Goal: Task Accomplishment & Management: Manage account settings

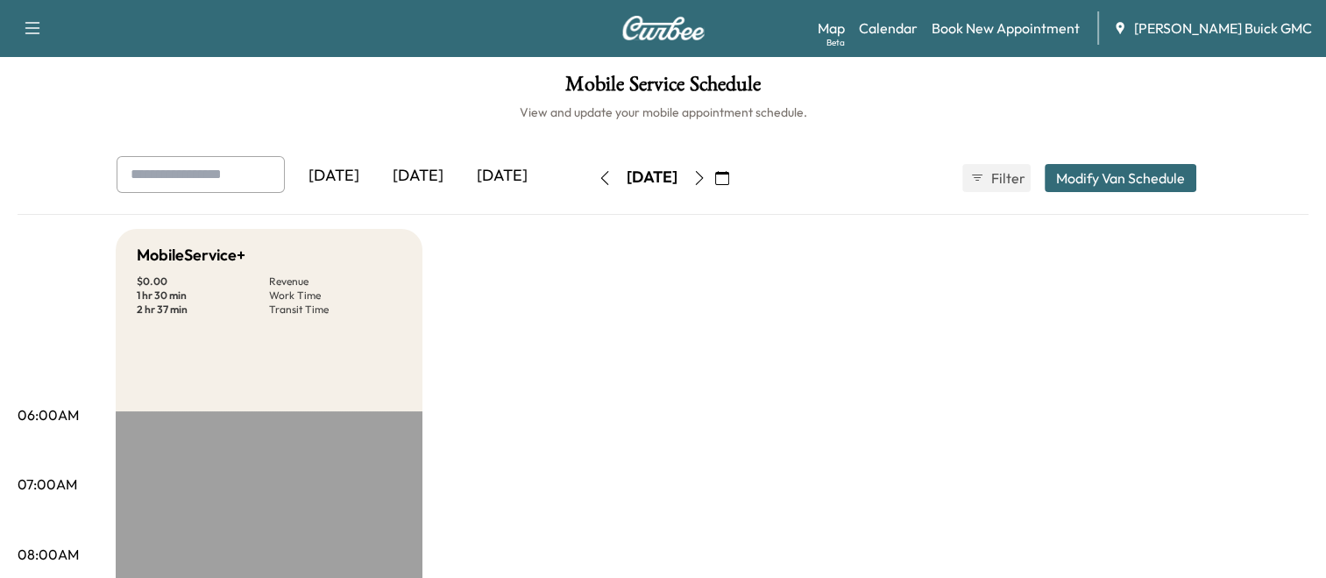
click at [418, 178] on div "[DATE]" at bounding box center [418, 176] width 84 height 40
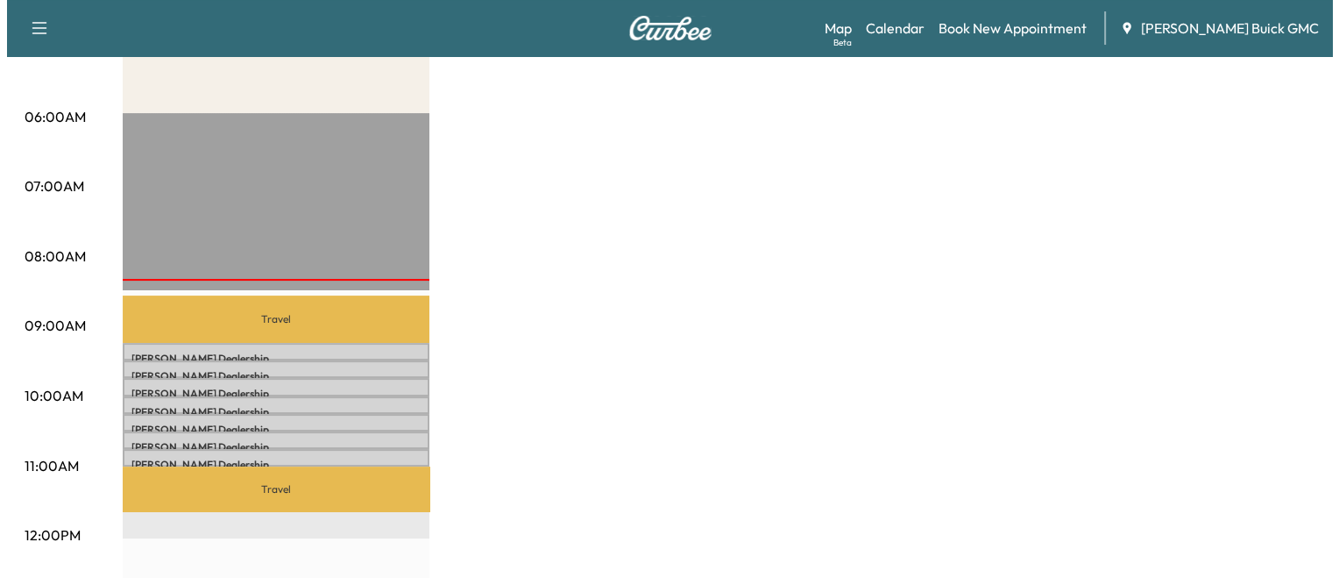
scroll to position [298, 0]
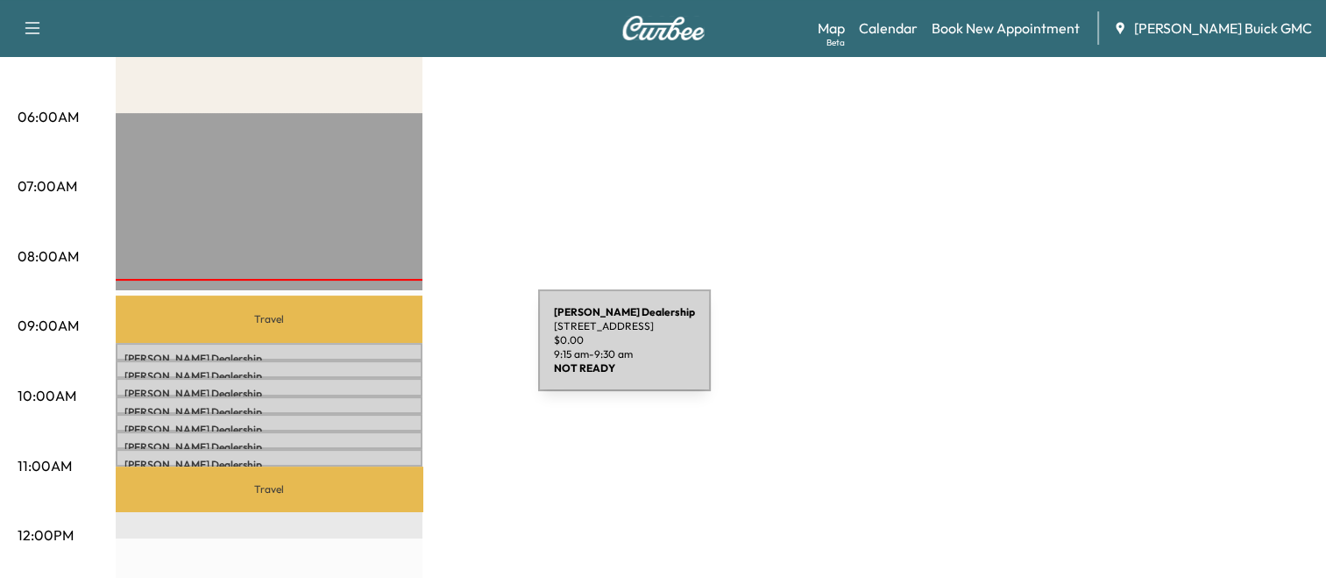
click at [407, 351] on p "Kia Dulles Dealership" at bounding box center [268, 358] width 289 height 14
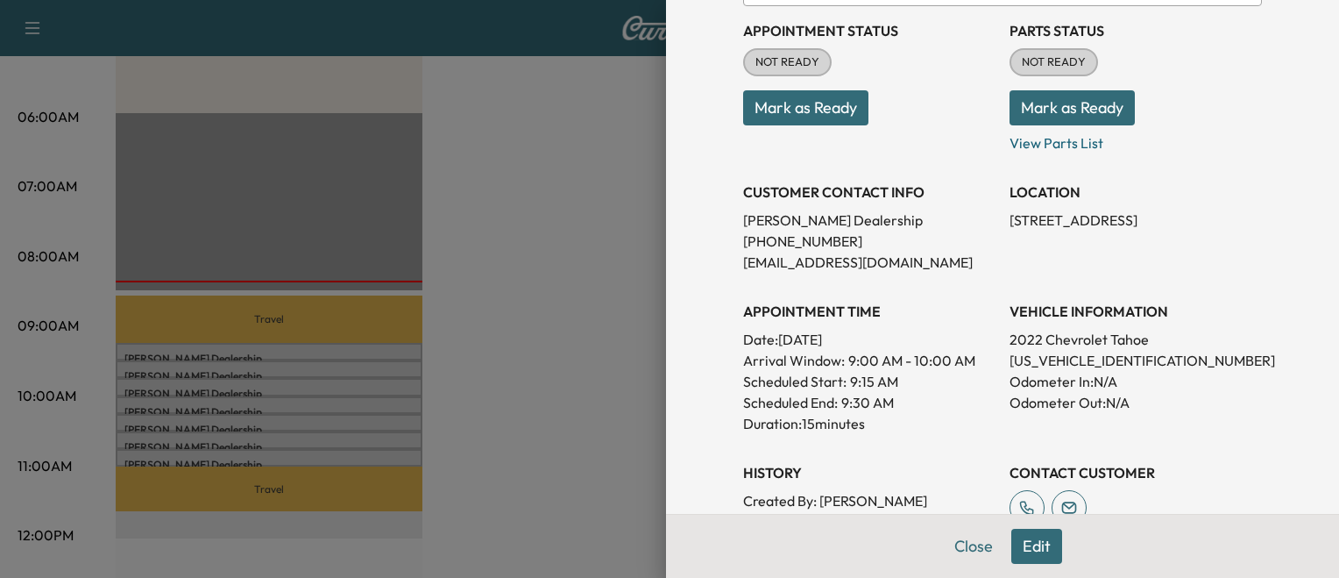
scroll to position [202, 0]
click at [628, 354] on div at bounding box center [669, 289] width 1339 height 578
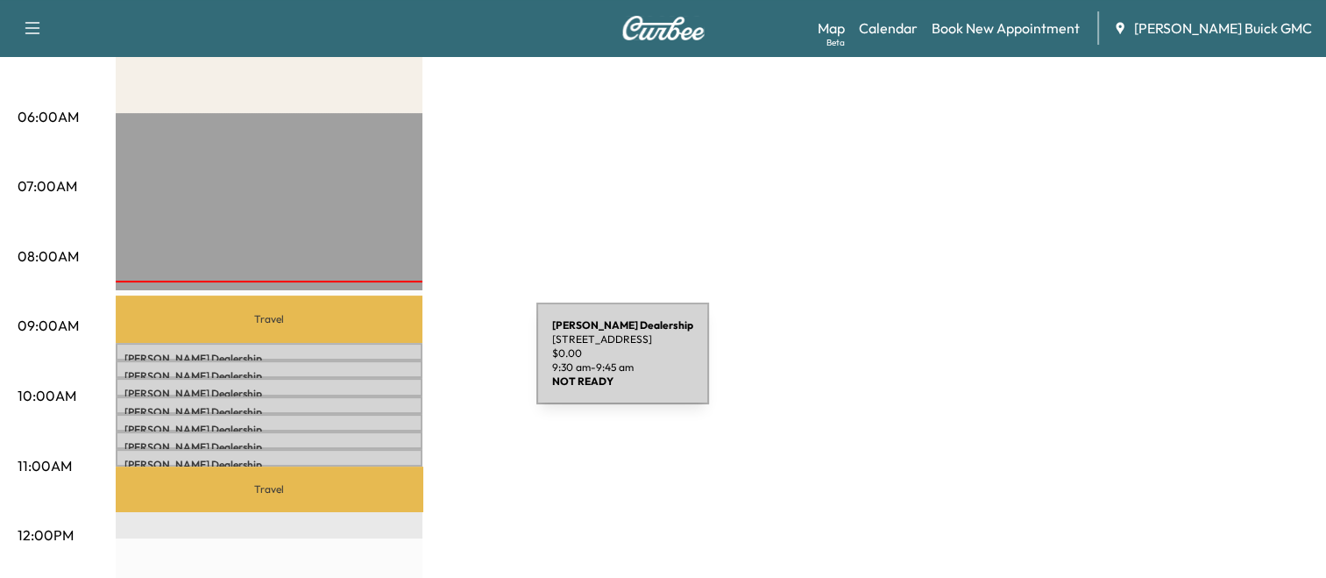
click at [405, 364] on div "Kia Dulles Dealership [STREET_ADDRESS] $ 0.00 9:30 am - 9:45 am" at bounding box center [269, 369] width 307 height 18
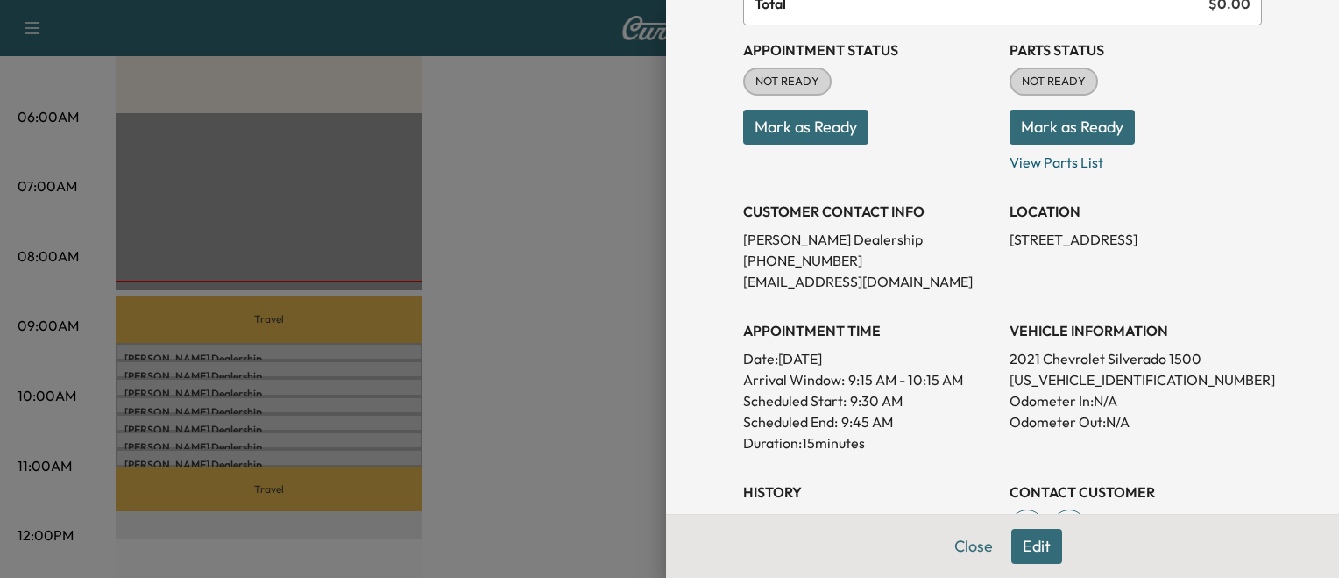
scroll to position [186, 0]
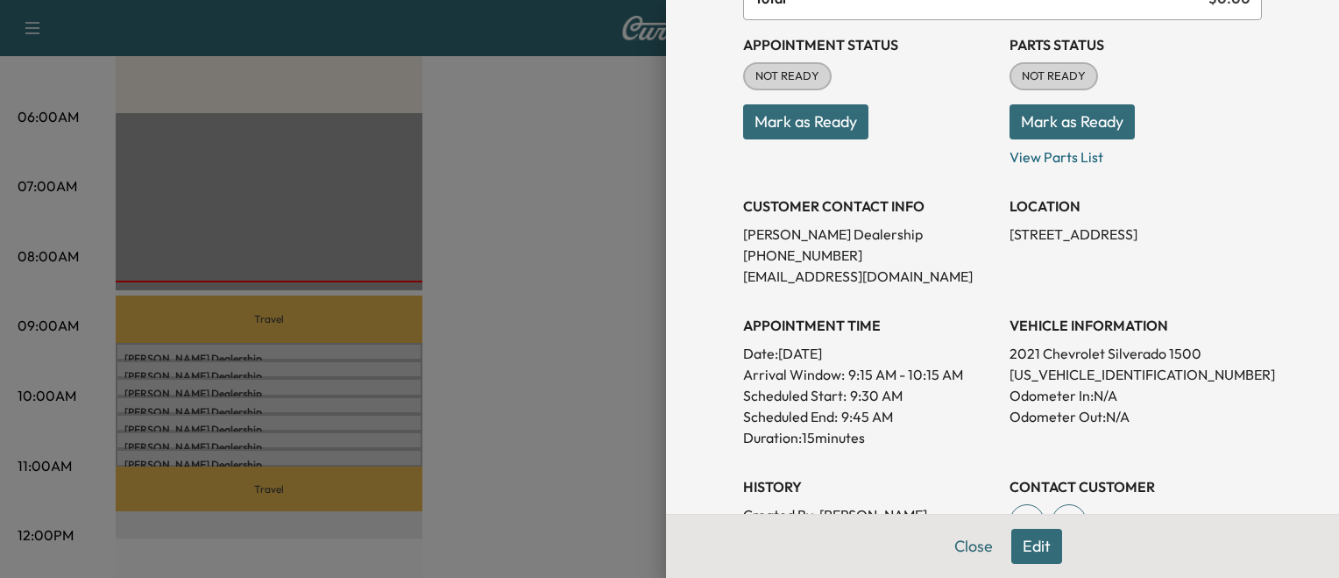
click at [576, 377] on div at bounding box center [669, 289] width 1339 height 578
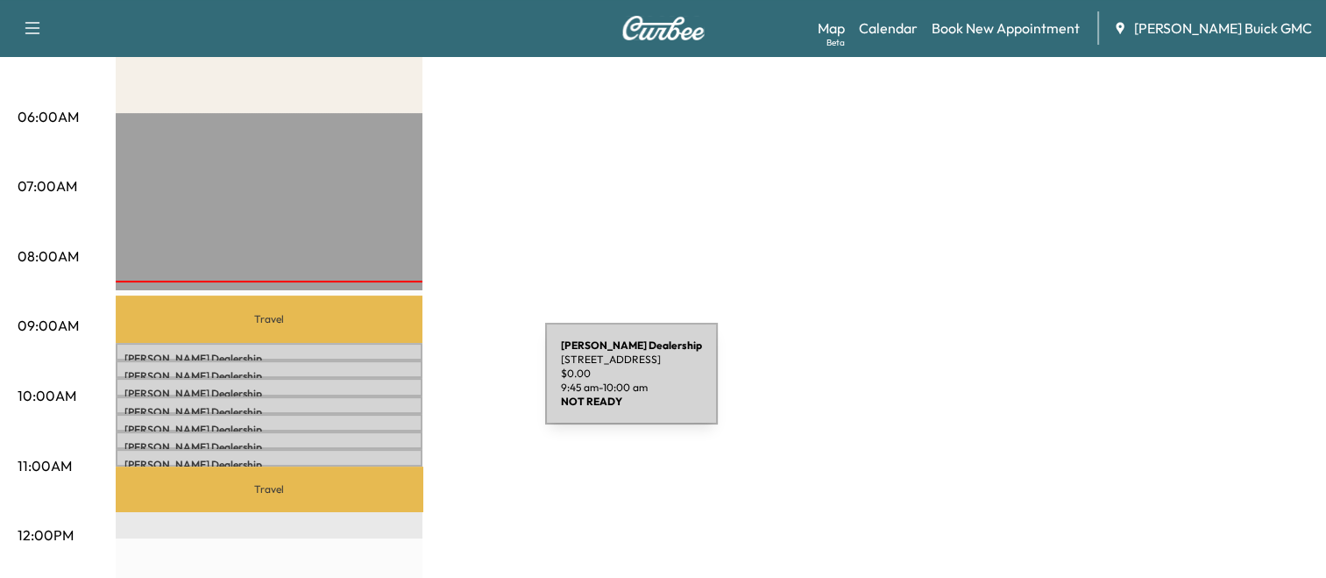
click at [414, 387] on p "Kia Dulles Dealership" at bounding box center [268, 394] width 289 height 14
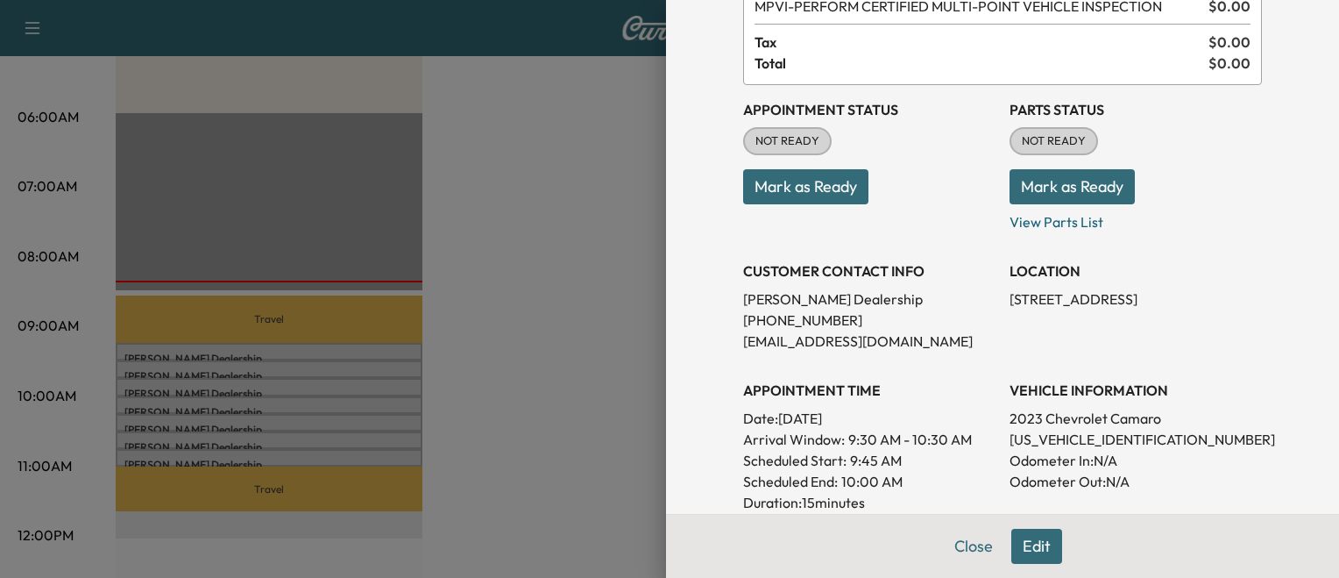
scroll to position [126, 0]
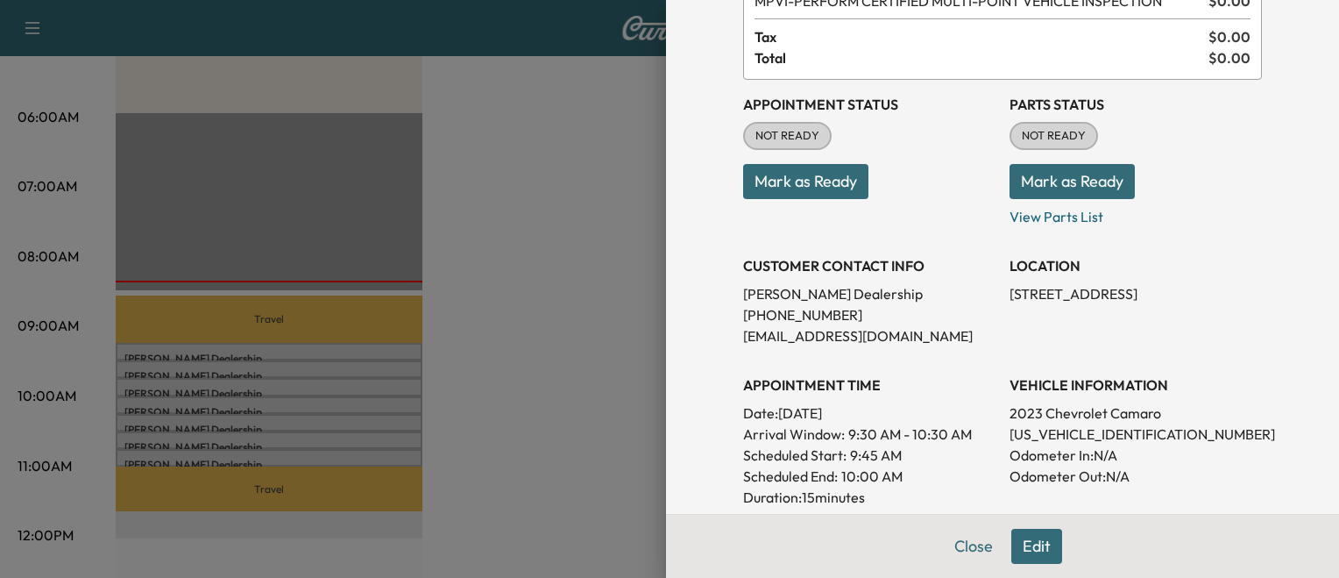
click at [470, 403] on div at bounding box center [669, 289] width 1339 height 578
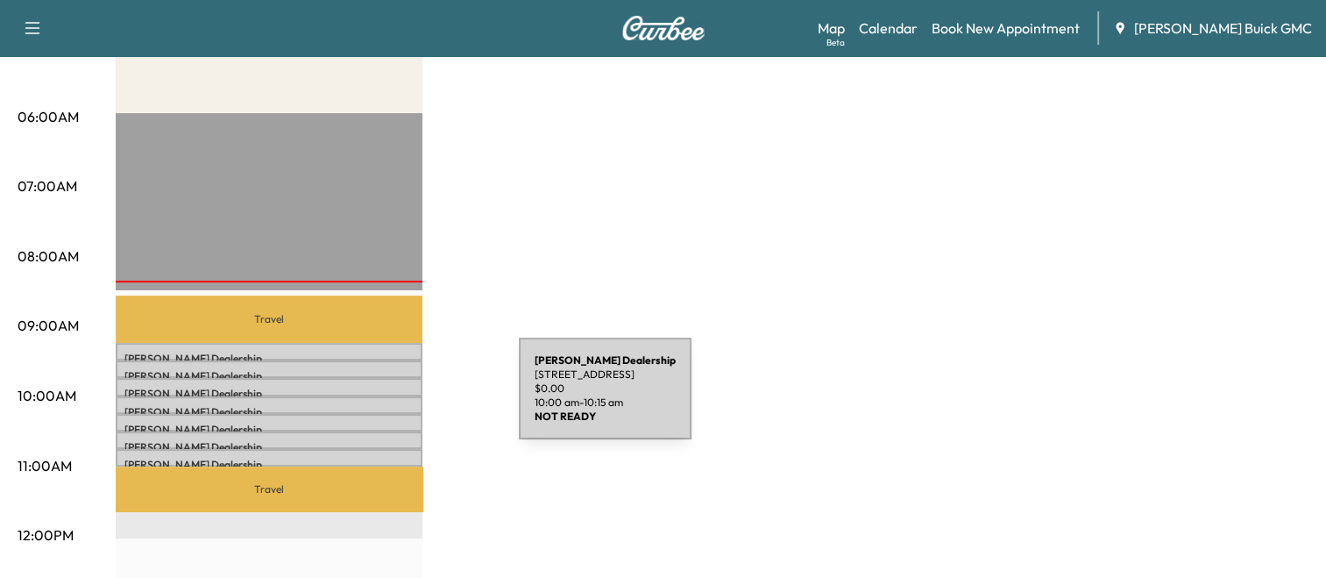
click at [387, 399] on div "Kia Dulles Dealership [STREET_ADDRESS] $ 0.00 10:00 am - 10:15 am" at bounding box center [269, 405] width 307 height 18
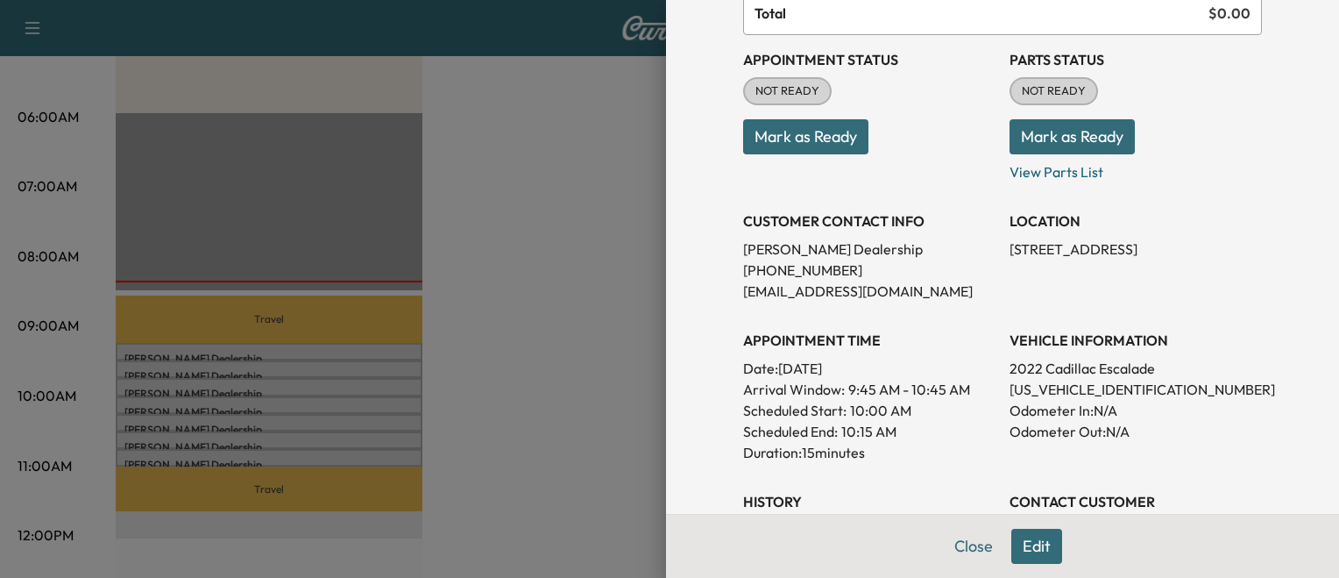
scroll to position [172, 0]
click at [528, 445] on div at bounding box center [669, 289] width 1339 height 578
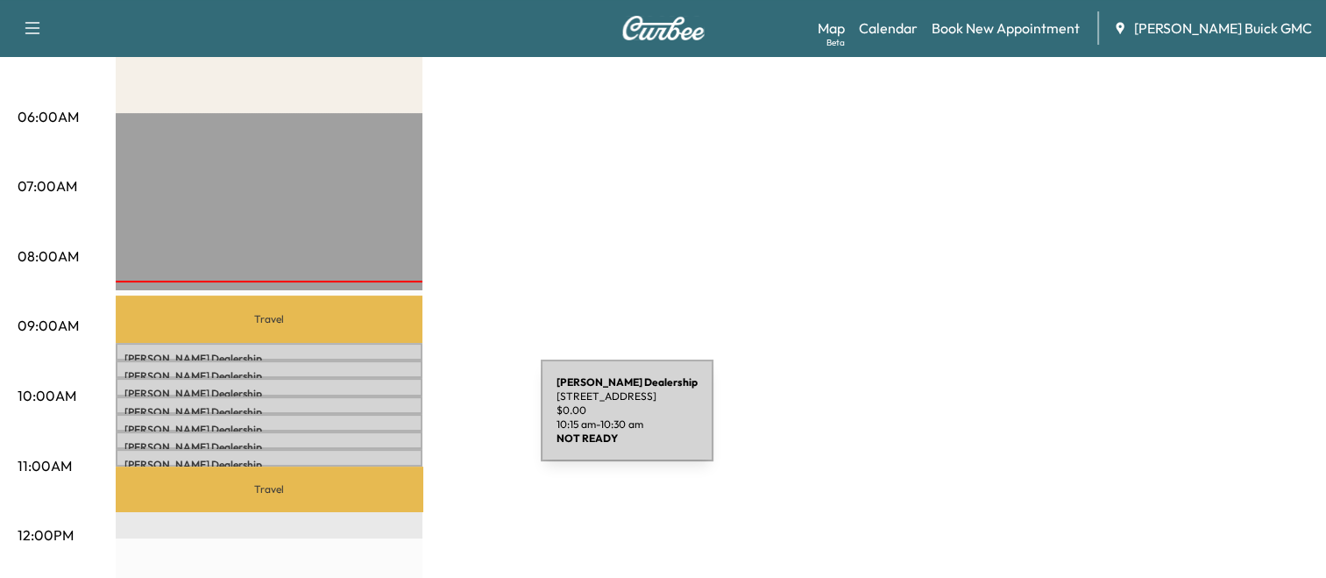
click at [409, 422] on p "Kia Dulles Dealership" at bounding box center [268, 429] width 289 height 14
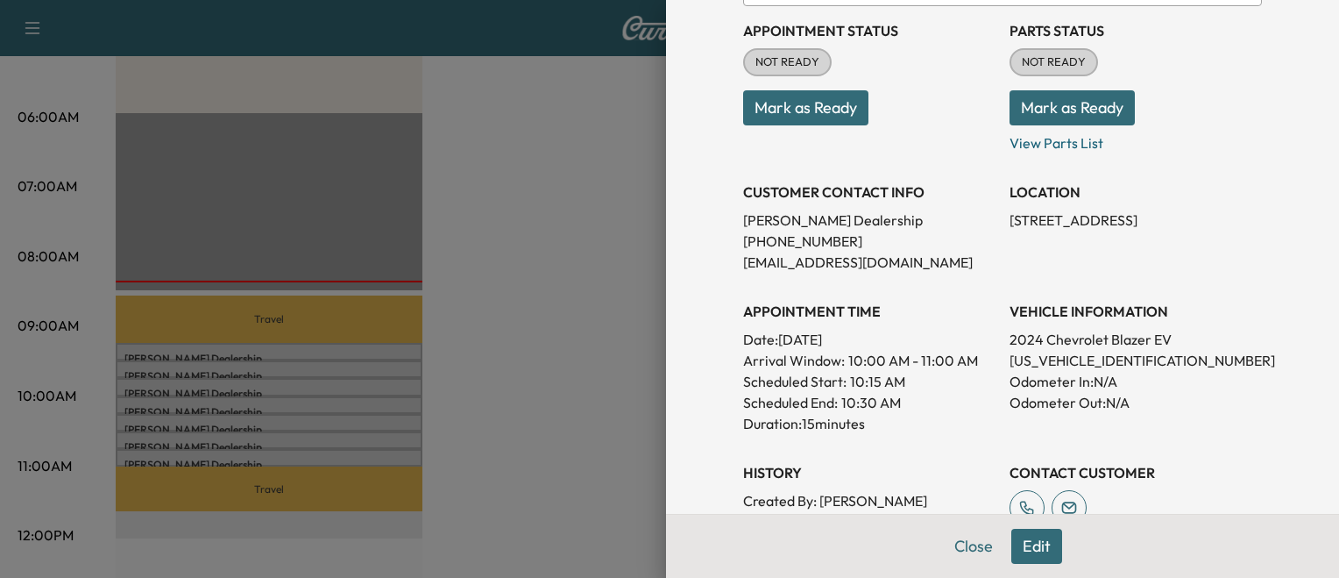
scroll to position [200, 0]
click at [501, 463] on div at bounding box center [669, 289] width 1339 height 578
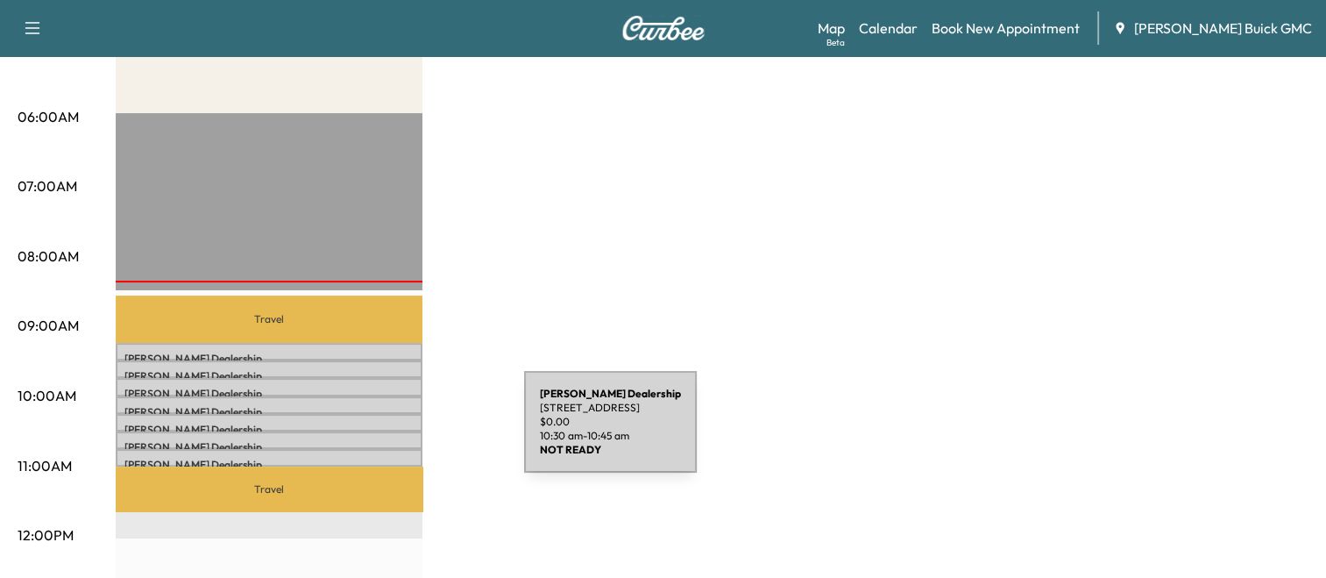
click at [393, 432] on div "Kia Dulles Dealership [STREET_ADDRESS] $ 0.00 10:30 am - 10:45 am" at bounding box center [269, 440] width 307 height 18
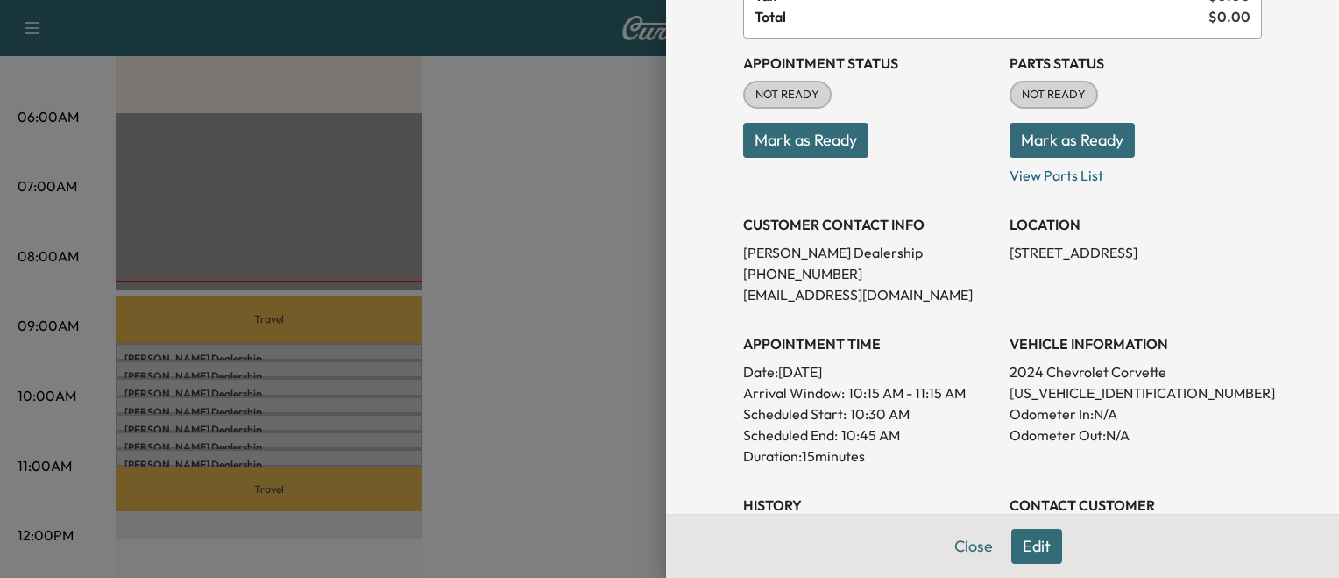
scroll to position [168, 0]
click at [478, 442] on div at bounding box center [669, 289] width 1339 height 578
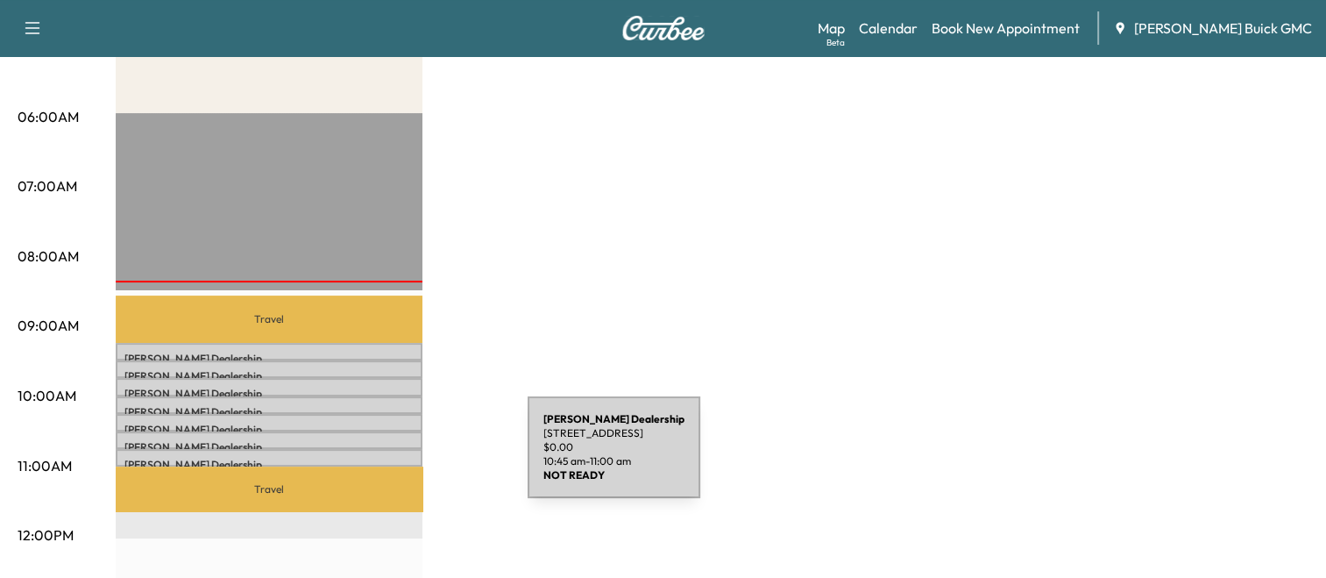
click at [396, 458] on p "Kia Dulles Dealership" at bounding box center [268, 465] width 289 height 14
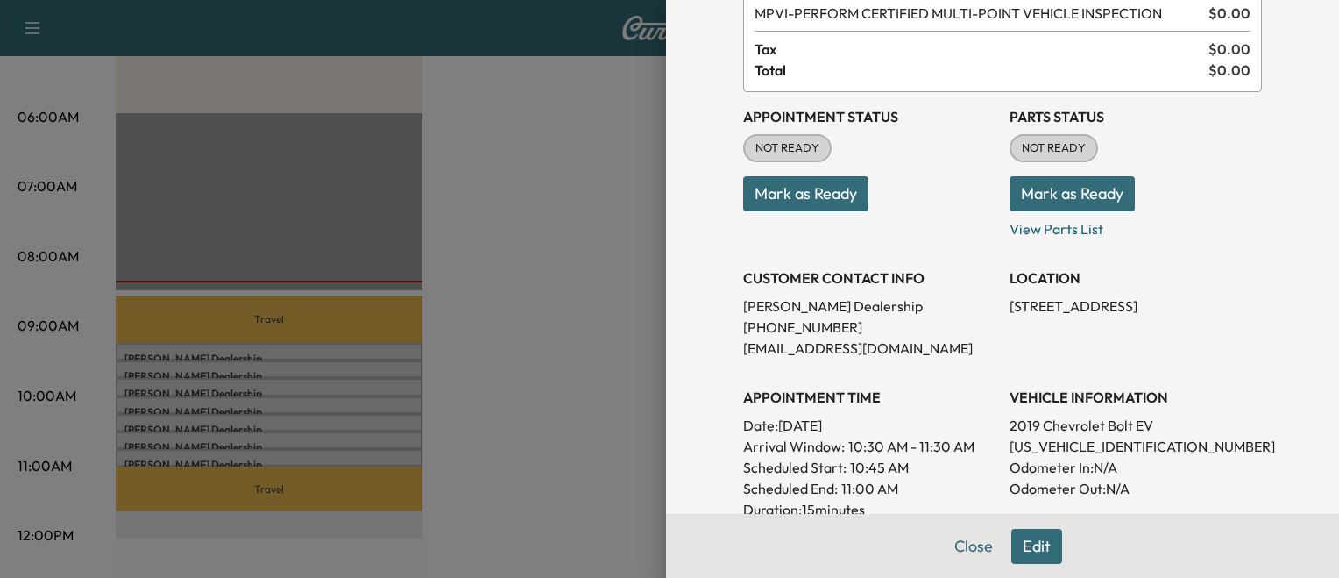
scroll to position [115, 0]
click at [556, 447] on div at bounding box center [669, 289] width 1339 height 578
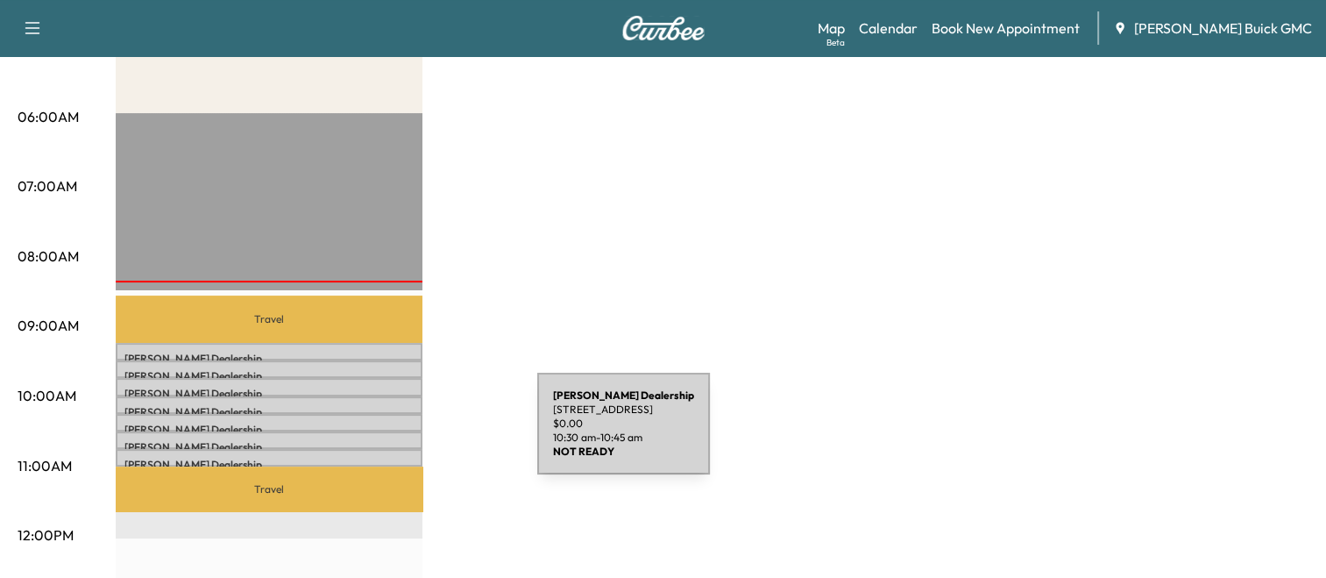
click at [406, 434] on div "Kia Dulles Dealership [STREET_ADDRESS] $ 0.00 10:30 am - 10:45 am" at bounding box center [269, 440] width 307 height 18
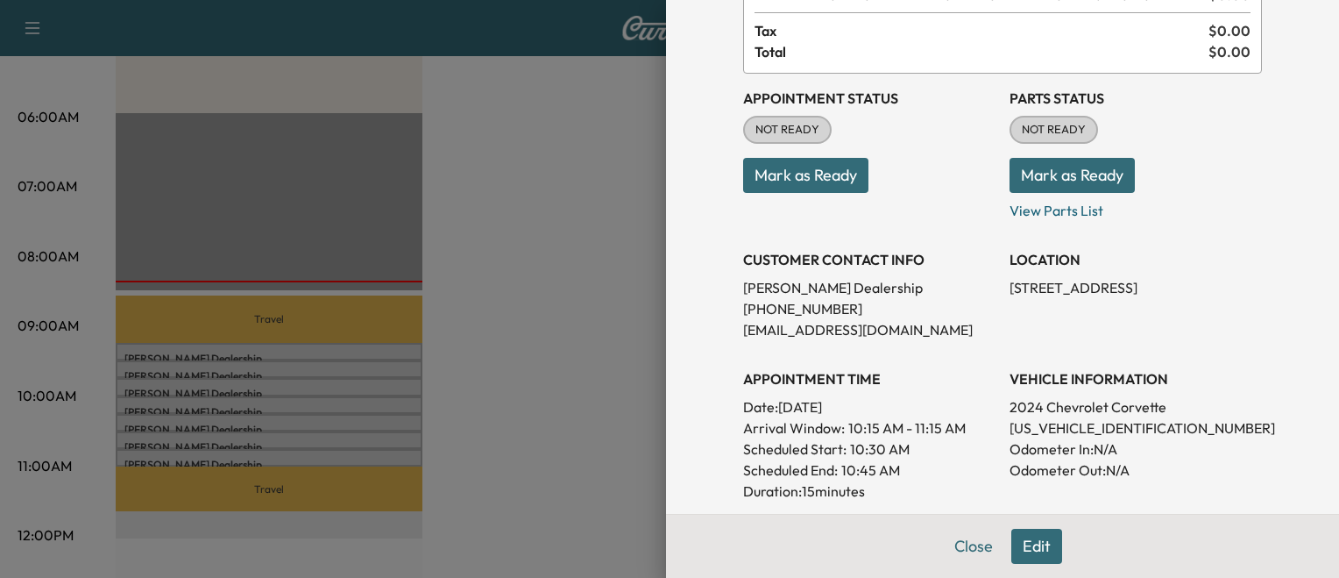
scroll to position [133, 0]
click at [500, 442] on div at bounding box center [669, 289] width 1339 height 578
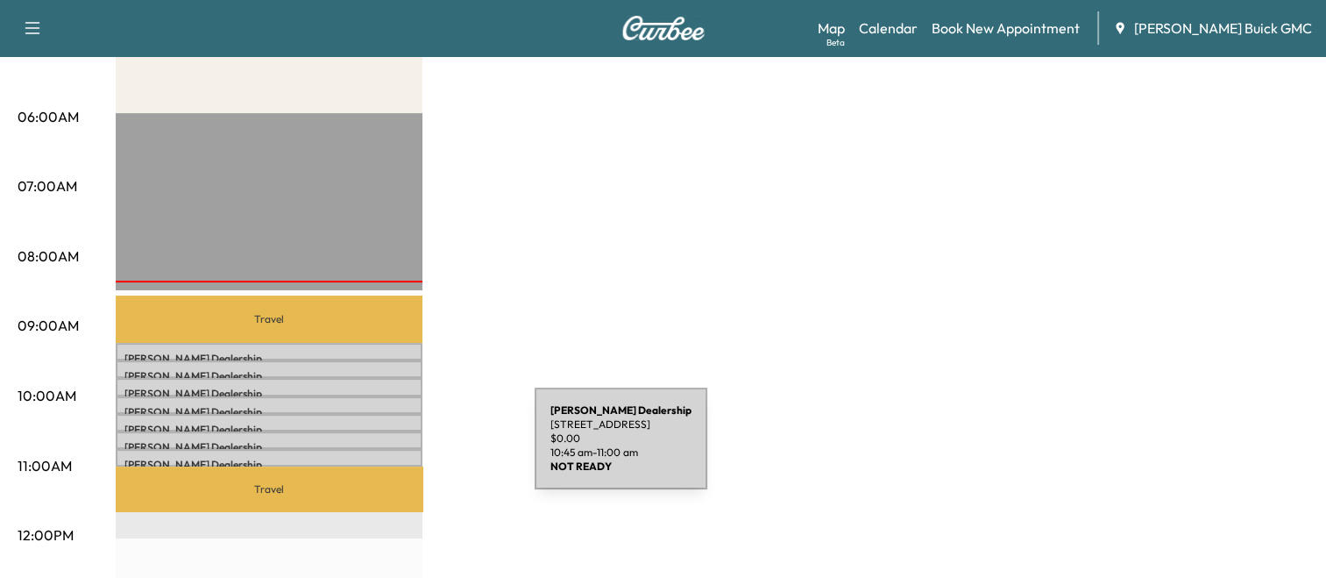
click at [403, 449] on div "Kia Dulles Dealership [STREET_ADDRESS] $ 0.00 10:45 am - 11:00 am" at bounding box center [269, 458] width 307 height 18
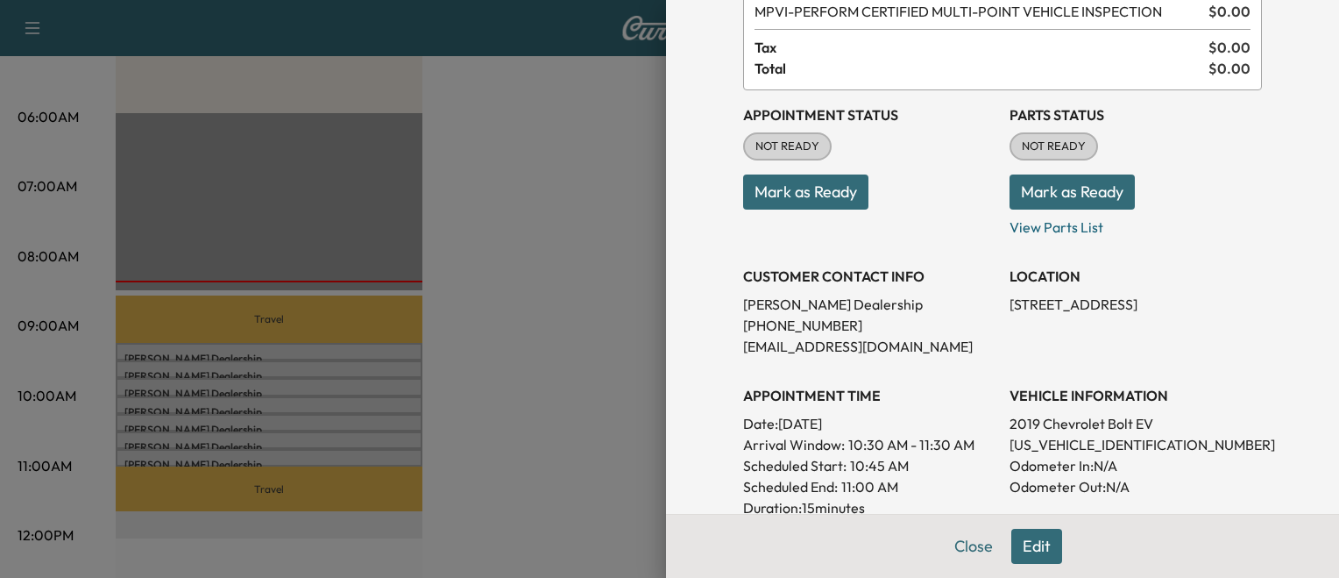
scroll to position [115, 0]
click at [550, 433] on div at bounding box center [669, 289] width 1339 height 578
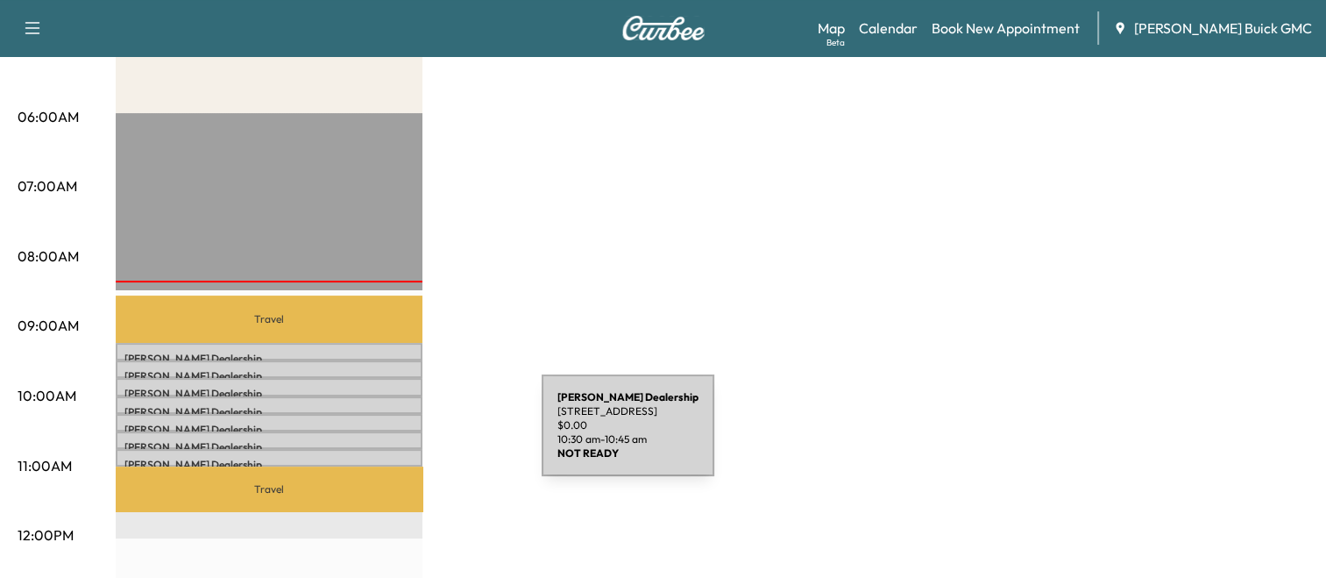
click at [410, 440] on p "Kia Dulles Dealership" at bounding box center [268, 447] width 289 height 14
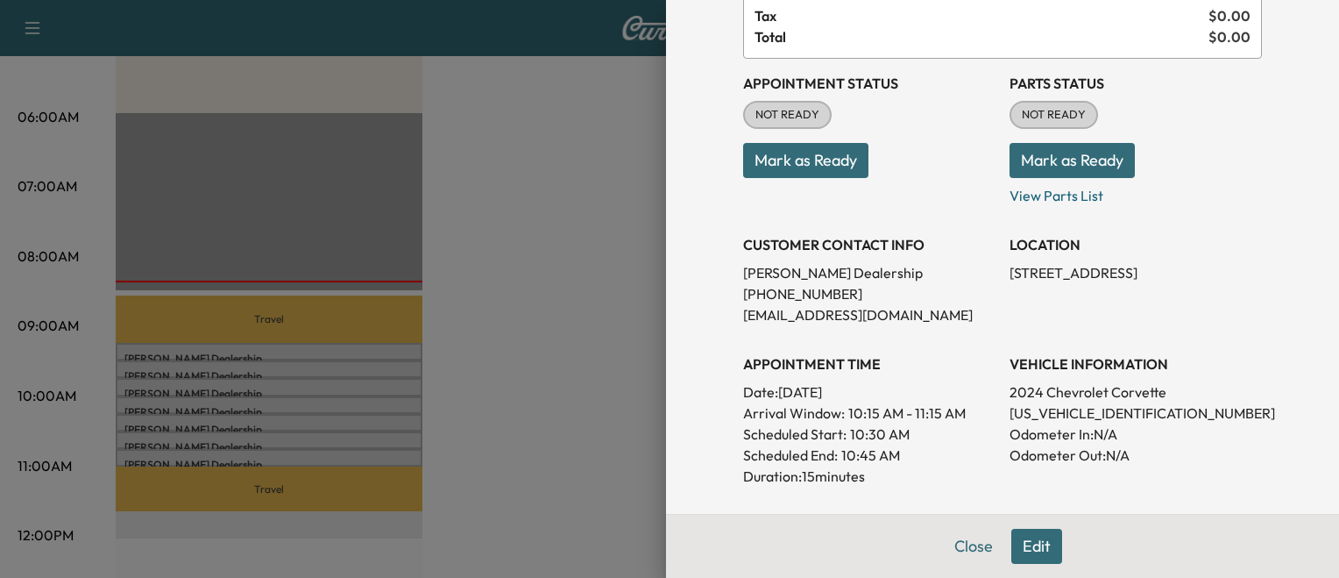
scroll to position [158, 0]
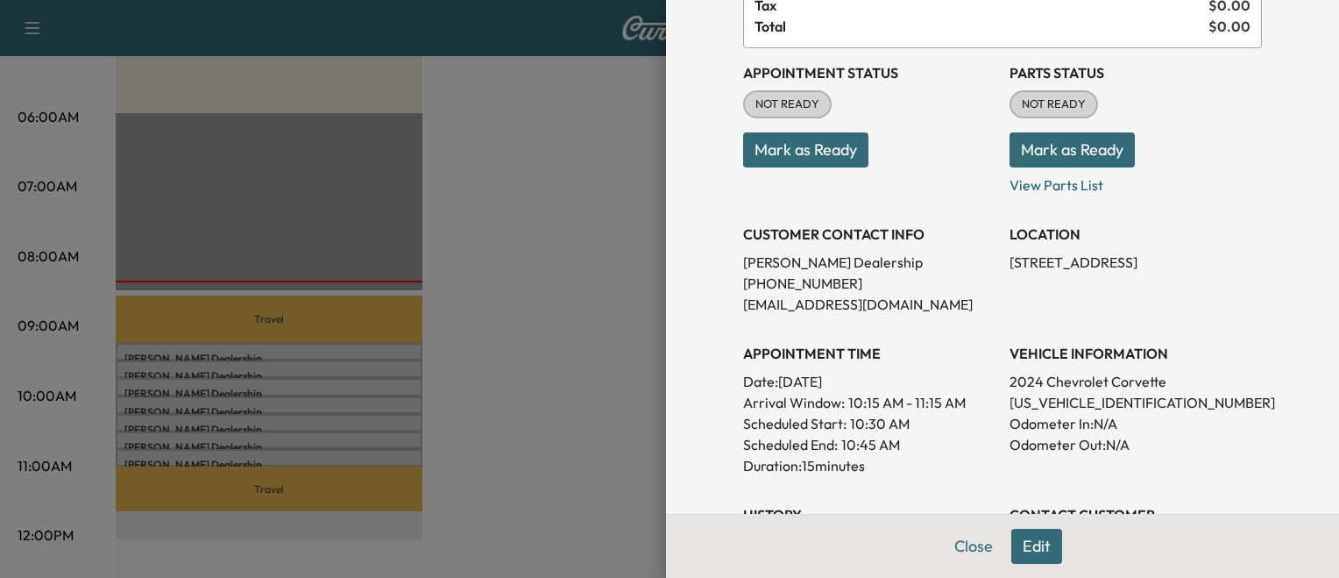
click at [816, 161] on button "Mark as Ready" at bounding box center [805, 149] width 125 height 35
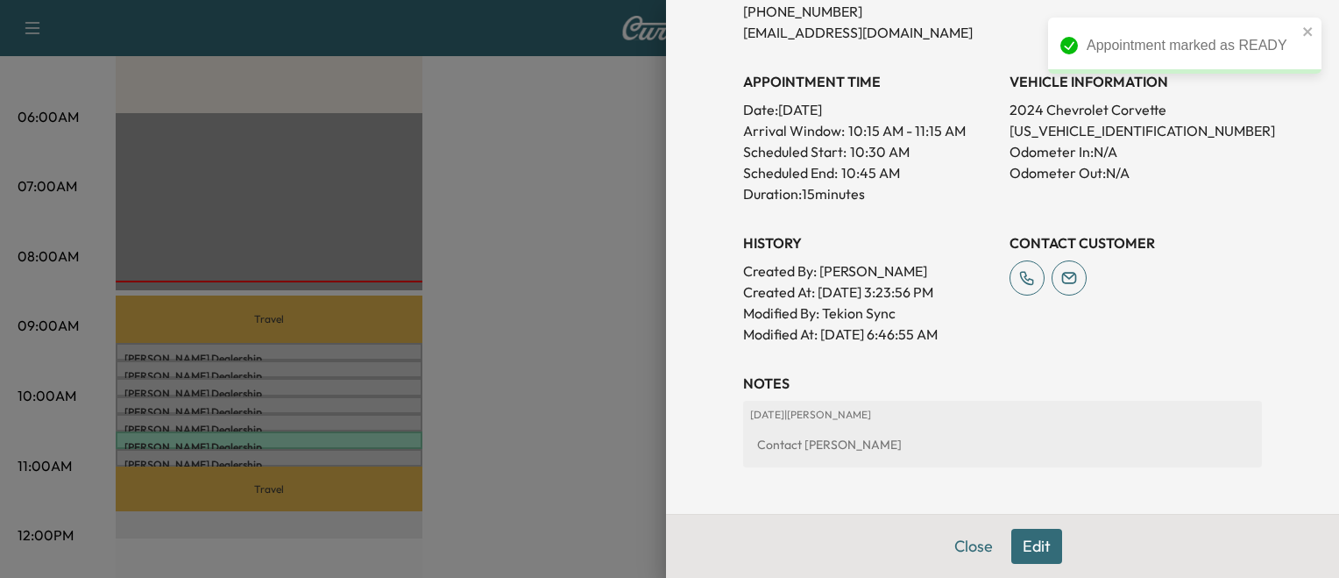
scroll to position [430, 0]
click at [521, 420] on div at bounding box center [669, 289] width 1339 height 578
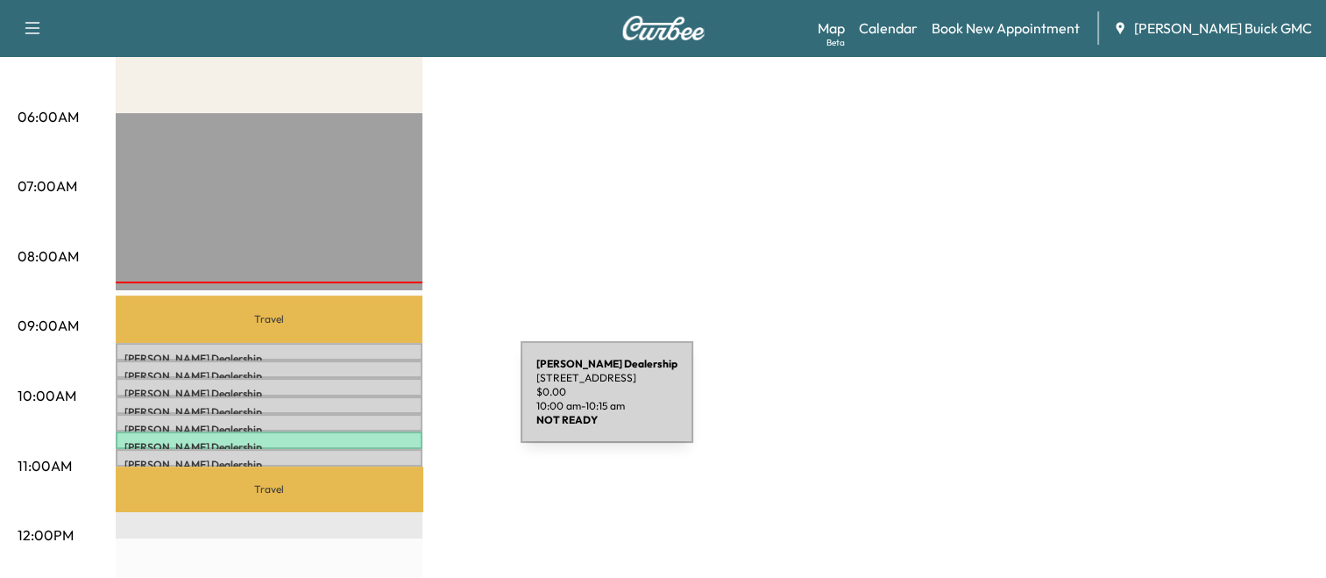
click at [389, 405] on p "Kia Dulles Dealership" at bounding box center [268, 412] width 289 height 14
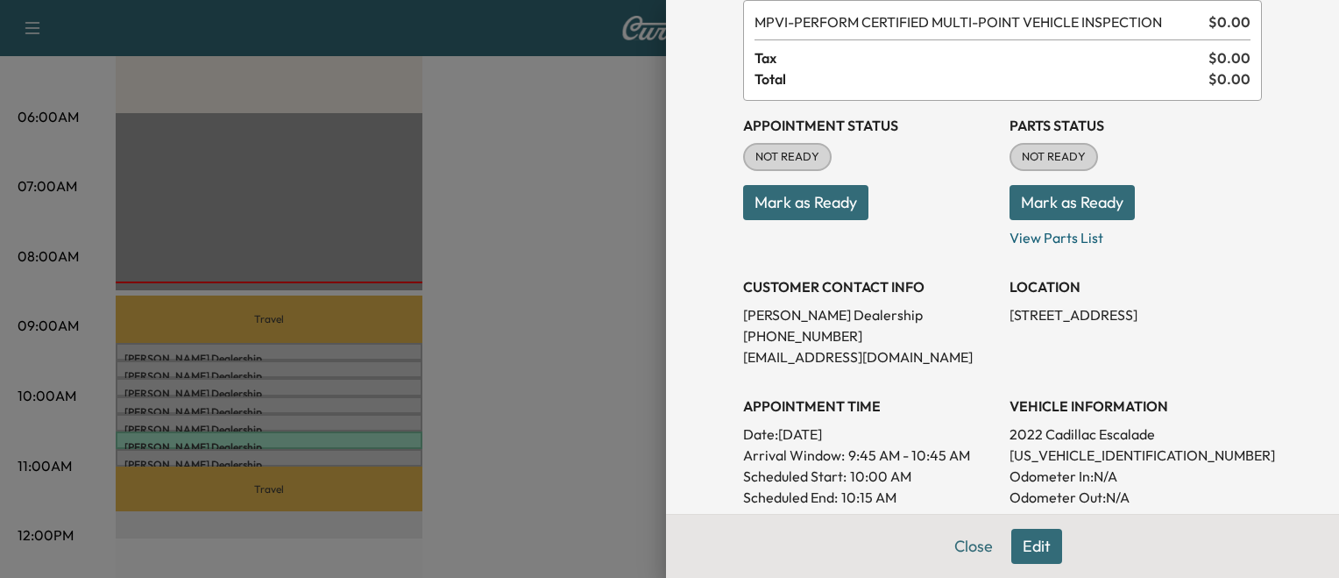
scroll to position [107, 0]
click at [827, 196] on button "Mark as Ready" at bounding box center [805, 200] width 125 height 35
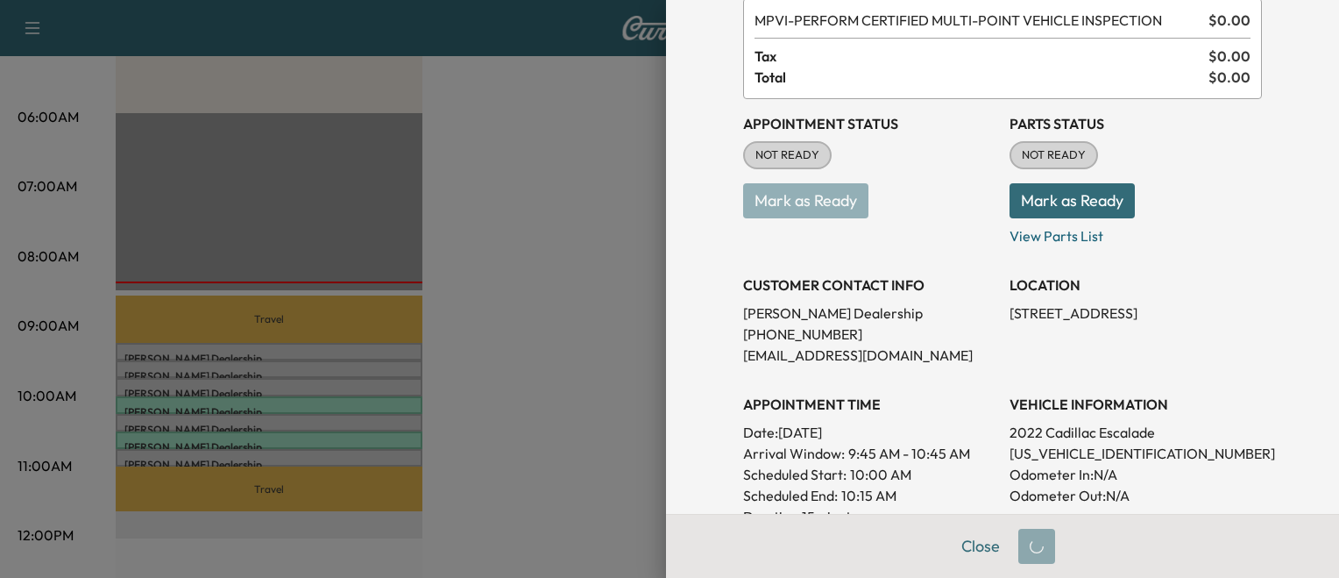
click at [467, 421] on div at bounding box center [669, 289] width 1339 height 578
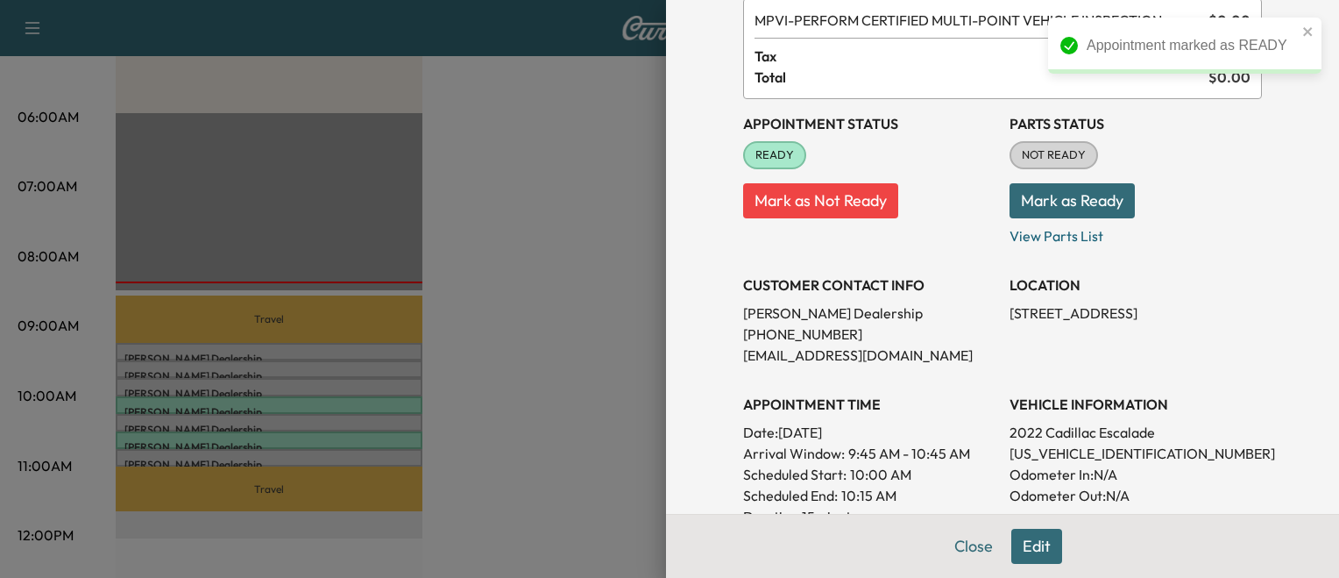
click at [439, 400] on div at bounding box center [669, 289] width 1339 height 578
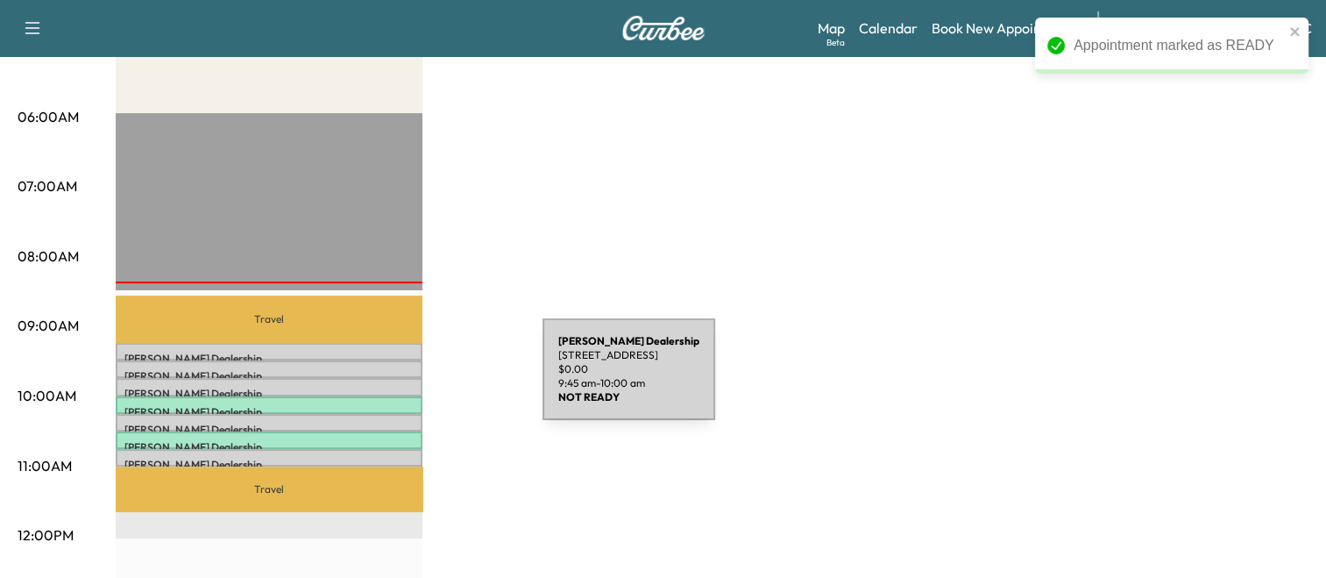
click at [411, 380] on div "Kia Dulles Dealership [STREET_ADDRESS] $ 0.00 9:45 am - 10:00 am" at bounding box center [269, 387] width 307 height 18
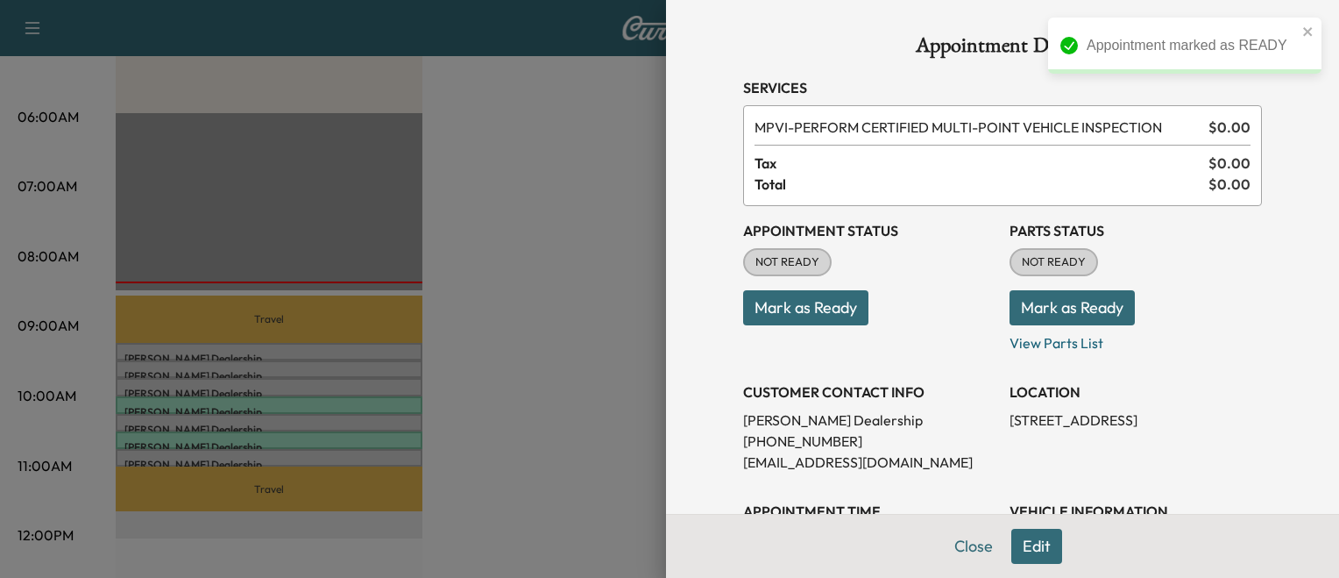
click at [810, 306] on button "Mark as Ready" at bounding box center [805, 307] width 125 height 35
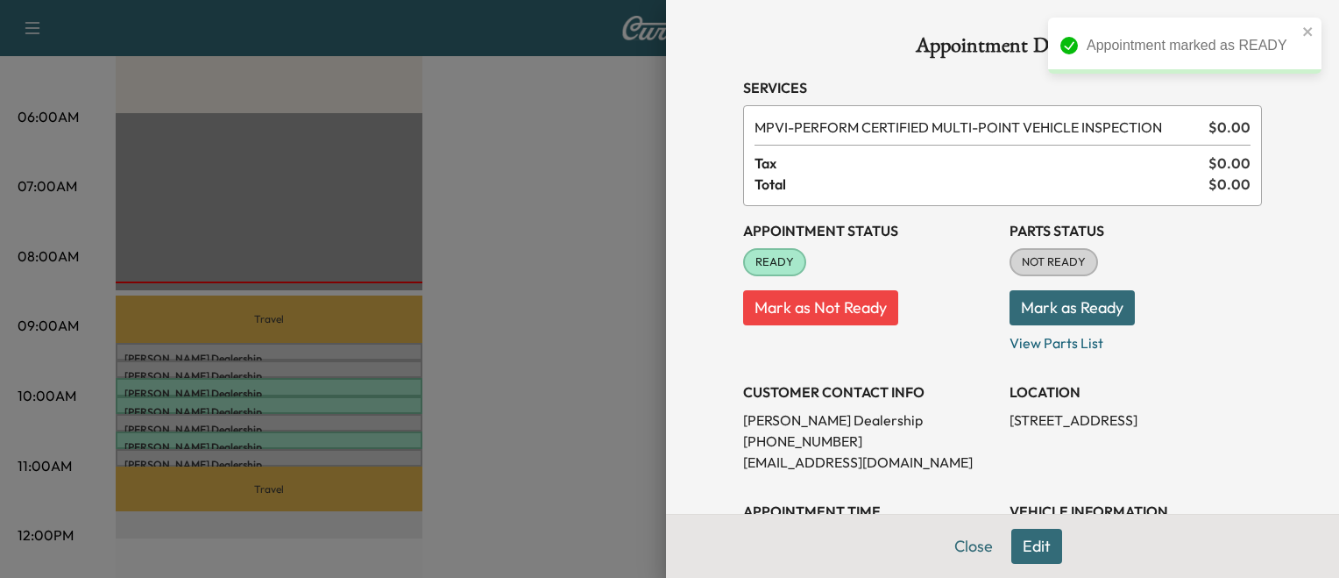
click at [524, 353] on div at bounding box center [669, 289] width 1339 height 578
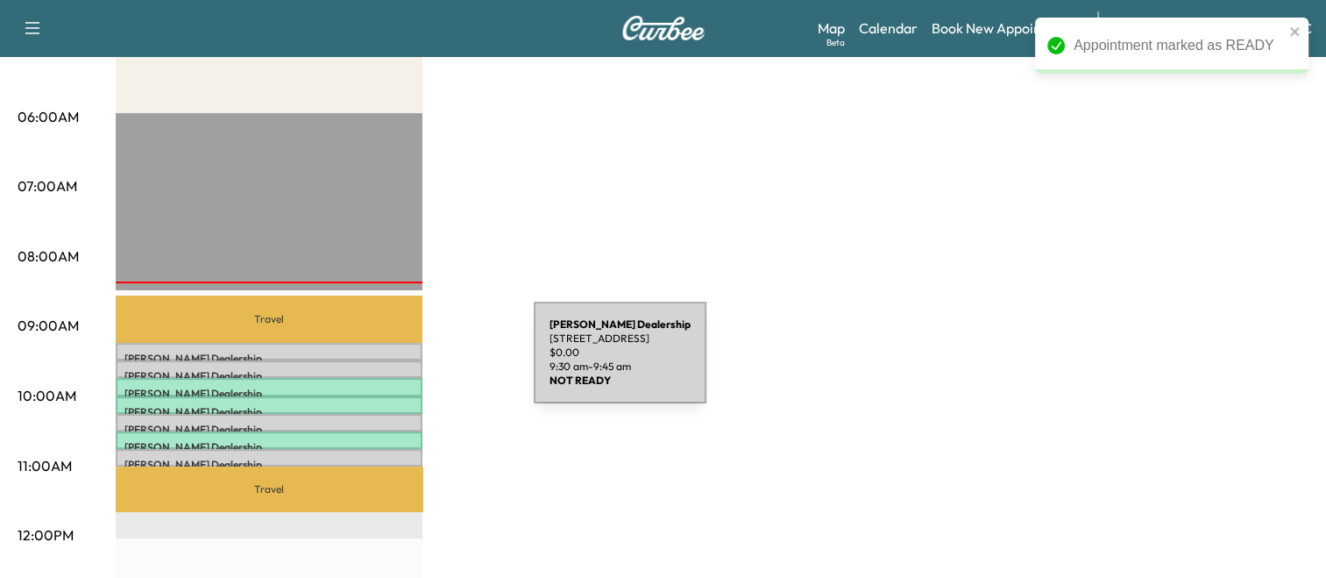
click at [402, 363] on div "Kia Dulles Dealership [STREET_ADDRESS] $ 0.00 9:30 am - 9:45 am" at bounding box center [269, 369] width 307 height 18
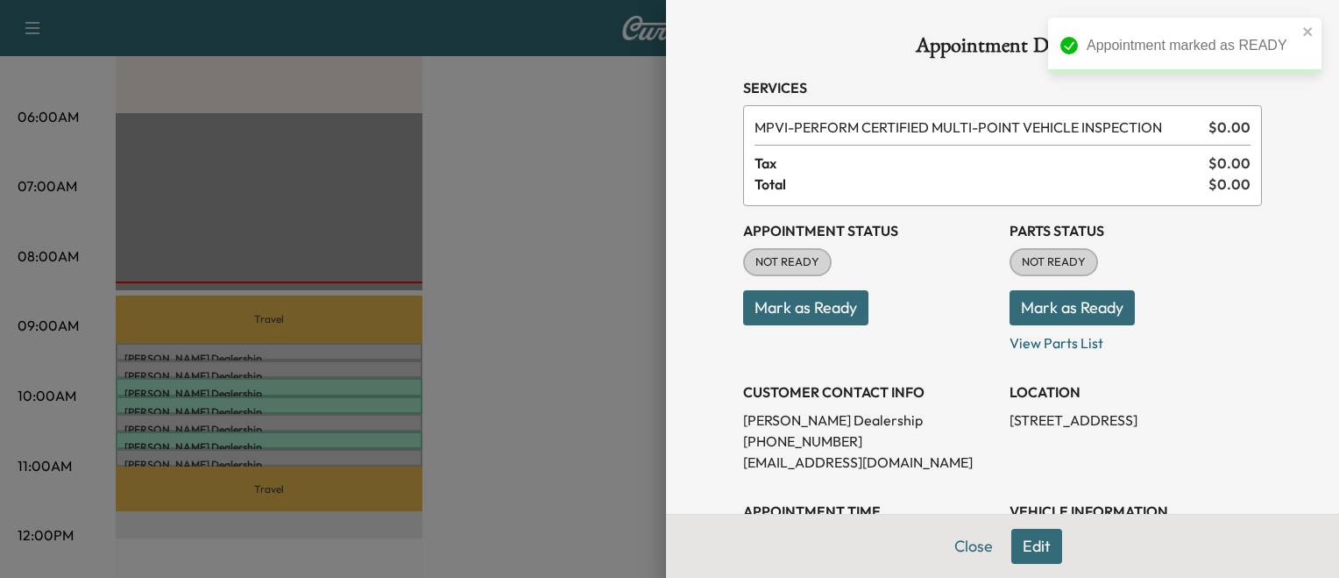
click at [812, 309] on button "Mark as Ready" at bounding box center [805, 307] width 125 height 35
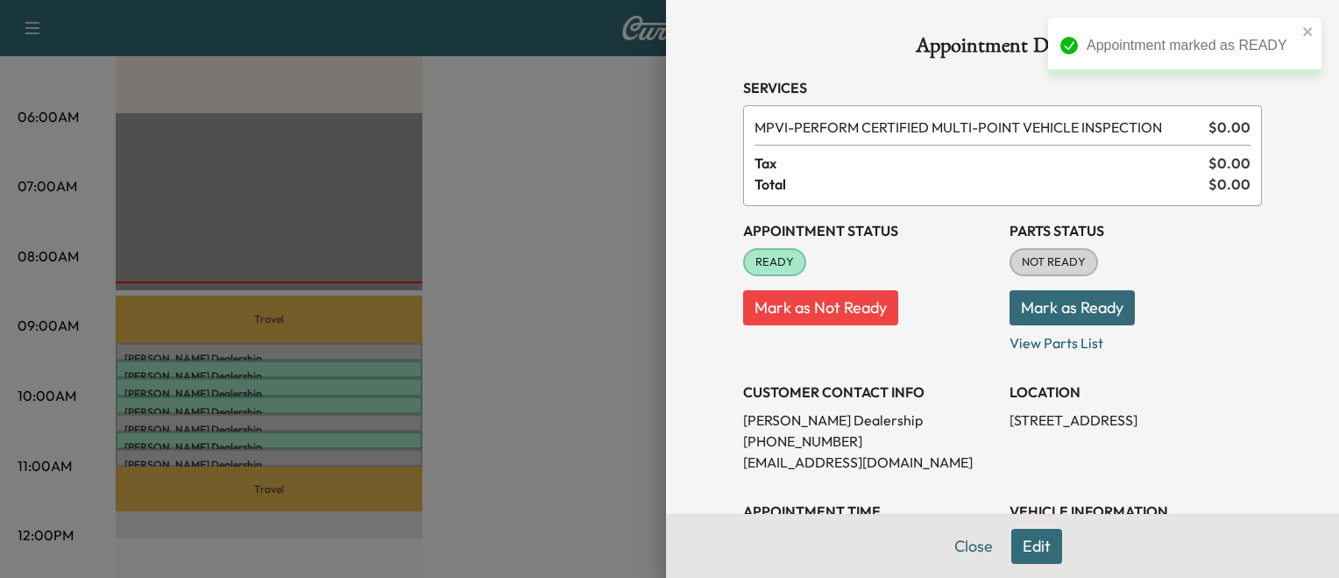
click at [407, 351] on div at bounding box center [669, 289] width 1339 height 578
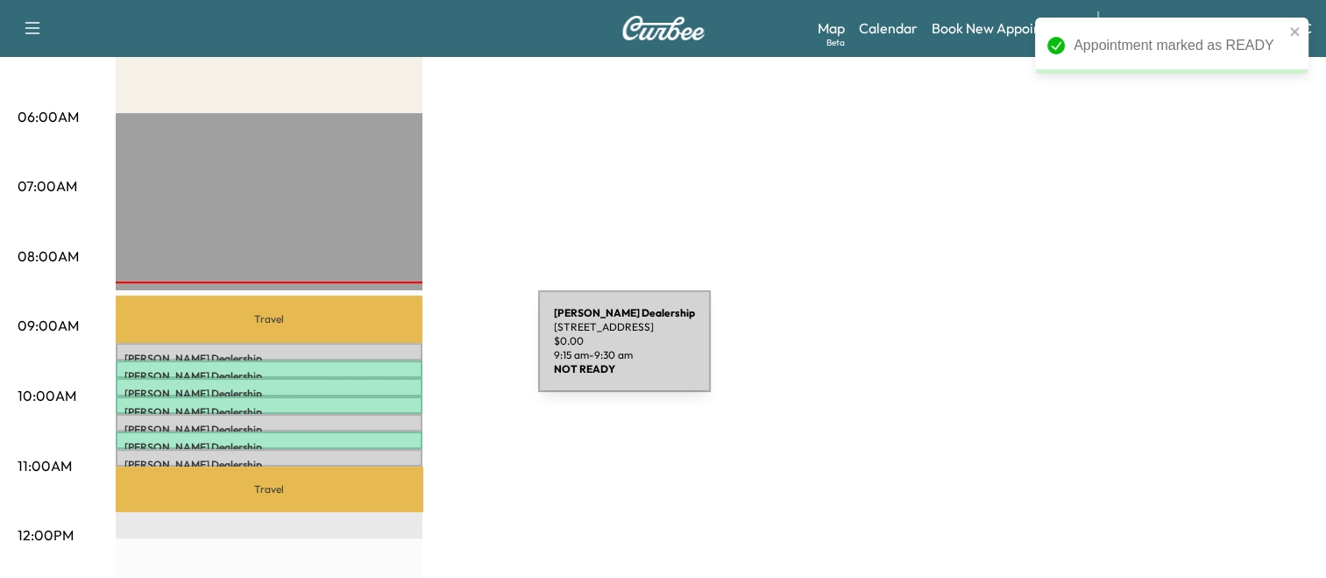
click at [407, 351] on p "Kia Dulles Dealership" at bounding box center [268, 358] width 289 height 14
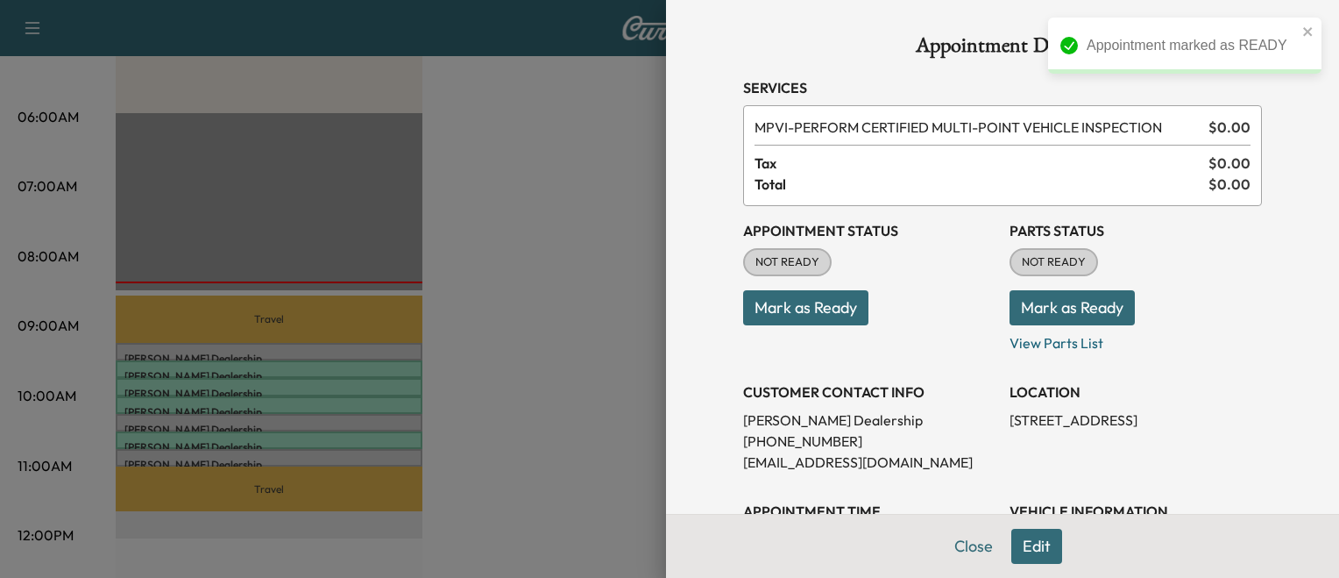
click at [822, 312] on button "Mark as Ready" at bounding box center [805, 307] width 125 height 35
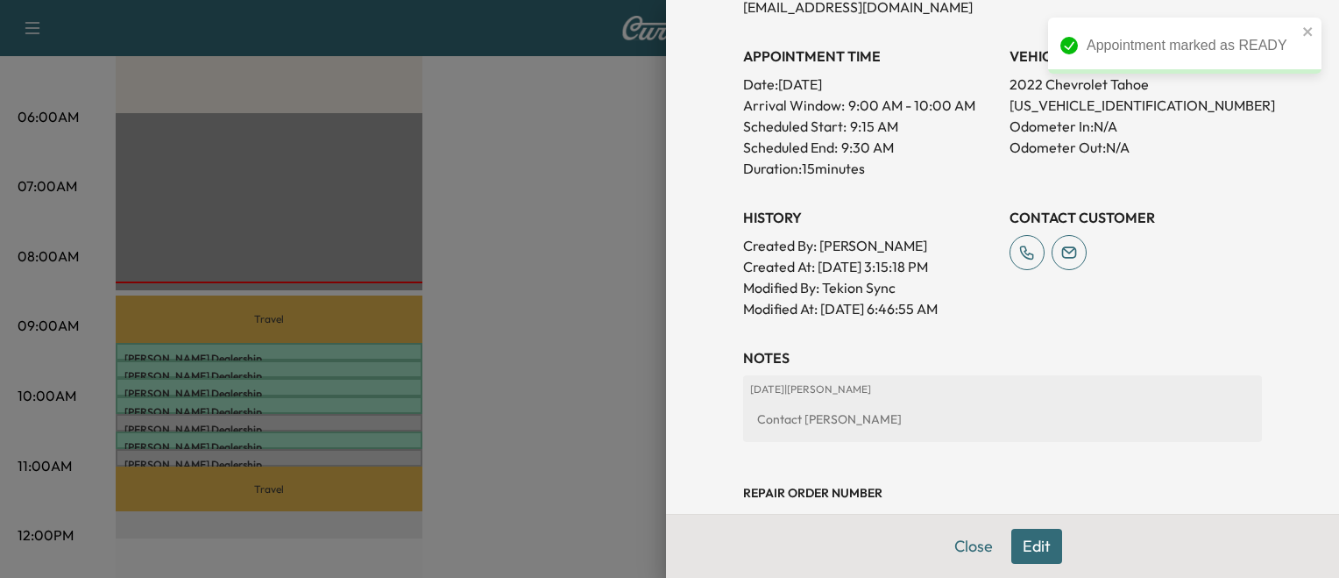
scroll to position [456, 0]
click at [464, 452] on div at bounding box center [669, 289] width 1339 height 578
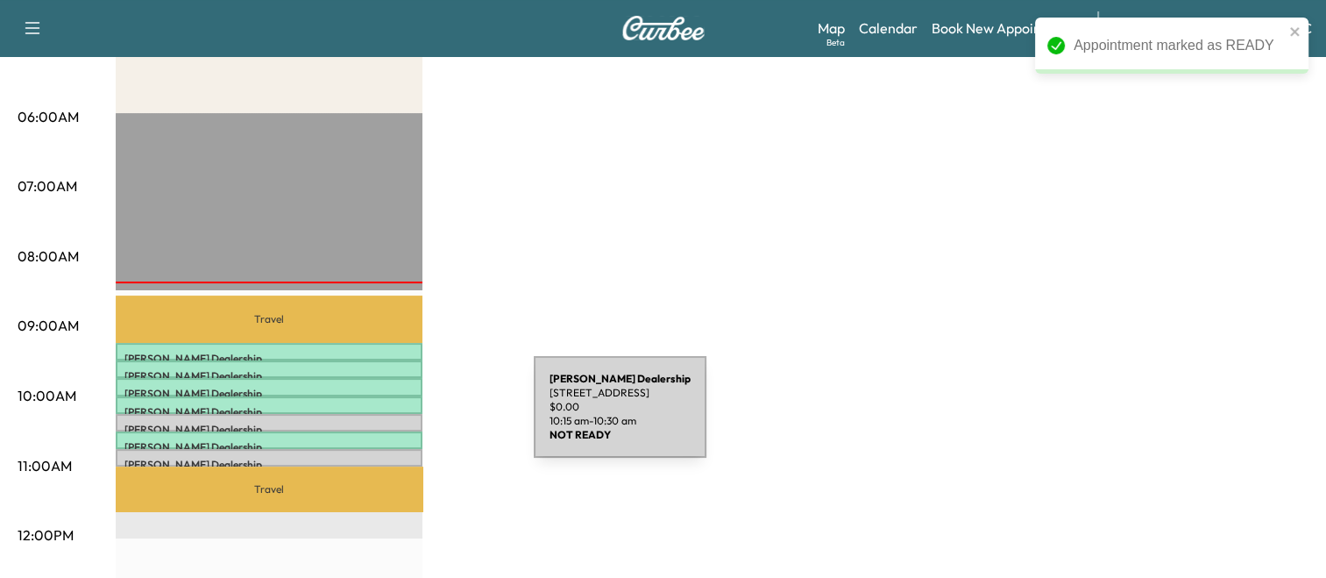
click at [402, 422] on p "Kia Dulles Dealership" at bounding box center [268, 429] width 289 height 14
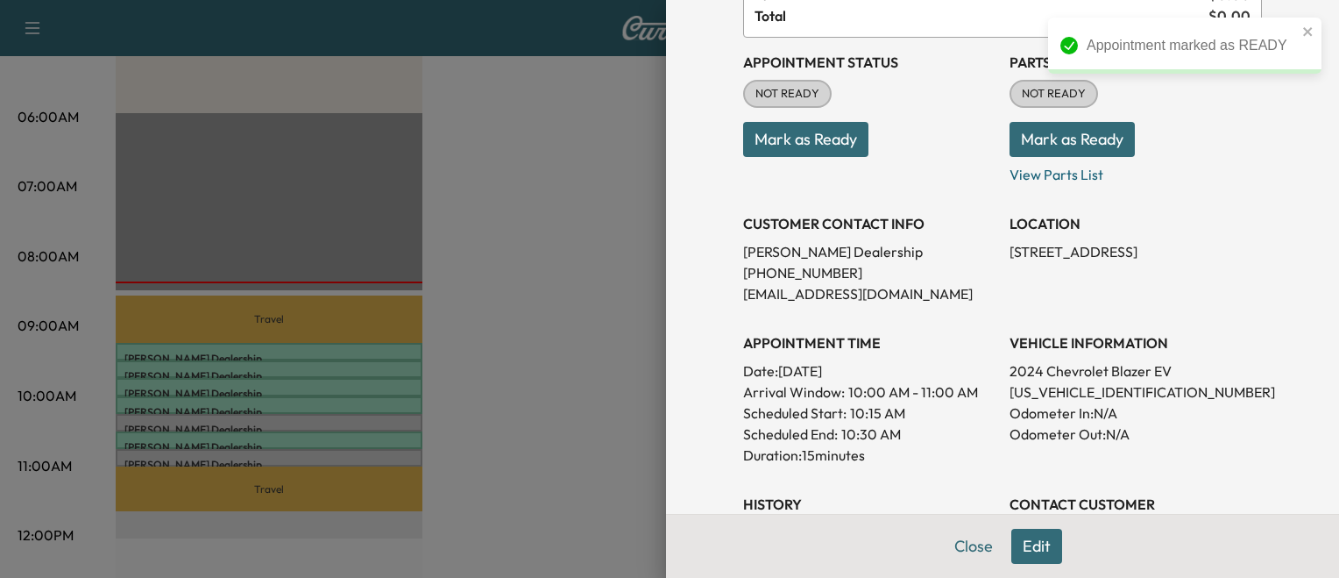
scroll to position [175, 0]
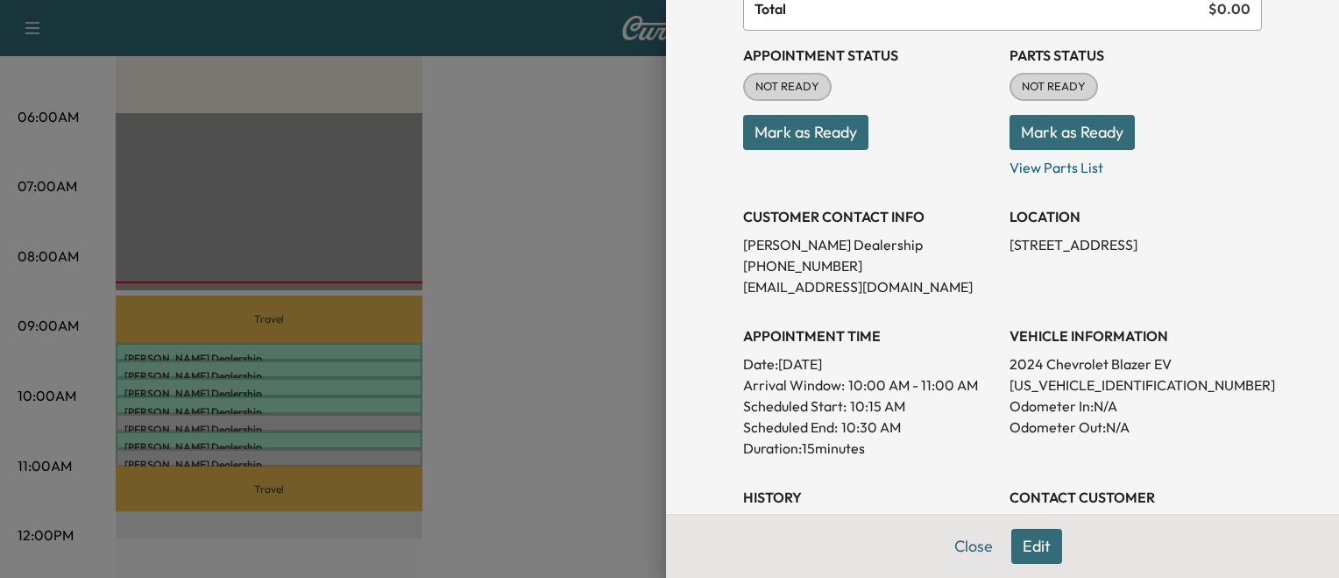
click at [455, 453] on div at bounding box center [669, 289] width 1339 height 578
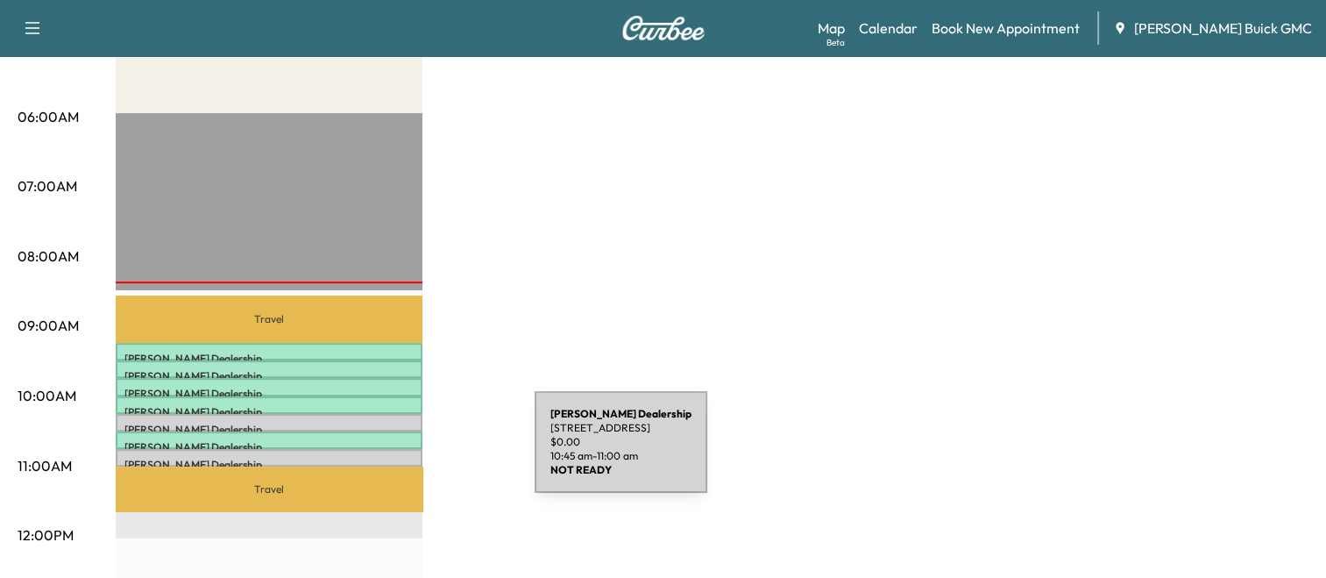
click at [403, 458] on p "Kia Dulles Dealership" at bounding box center [268, 465] width 289 height 14
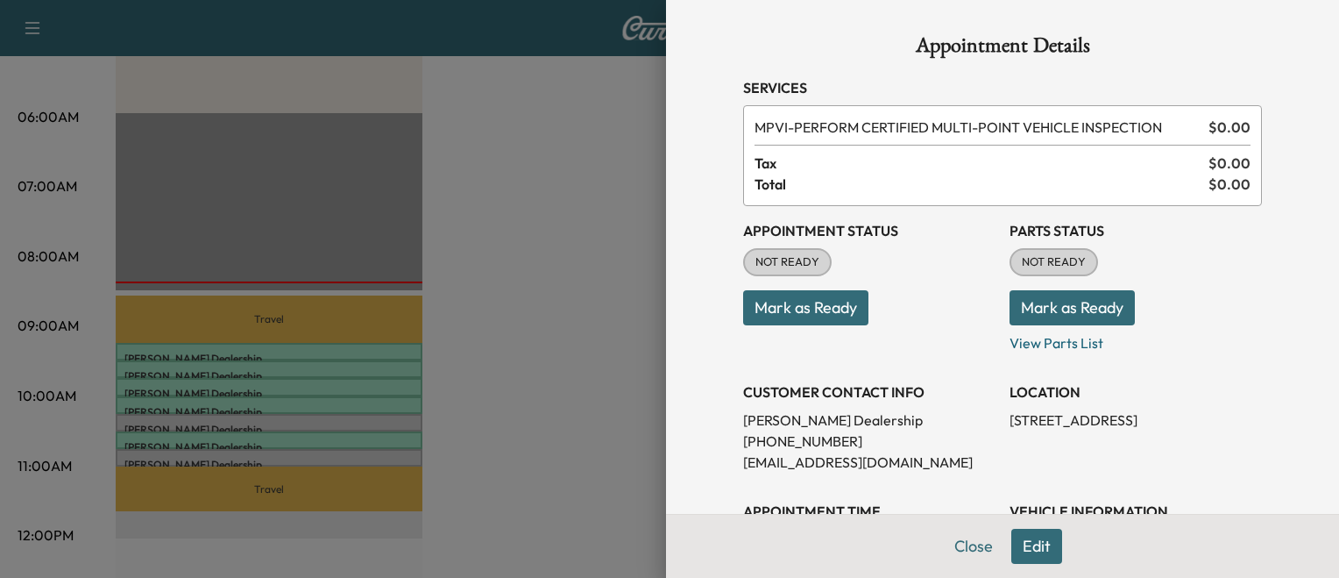
scroll to position [280, 0]
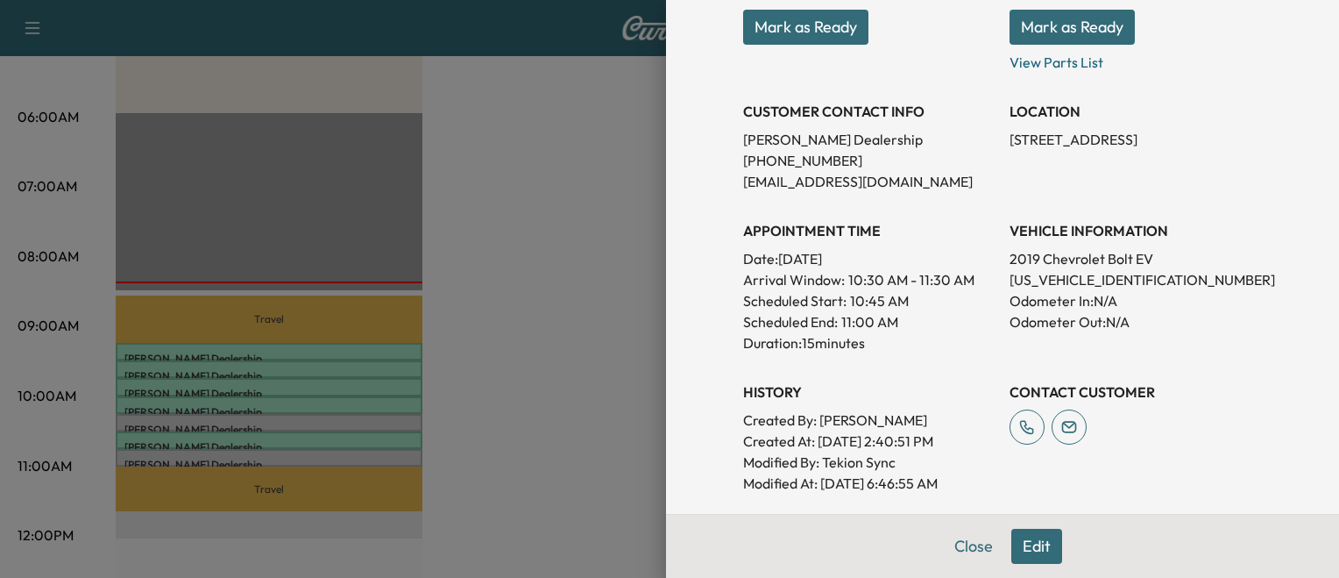
click at [611, 328] on div at bounding box center [669, 289] width 1339 height 578
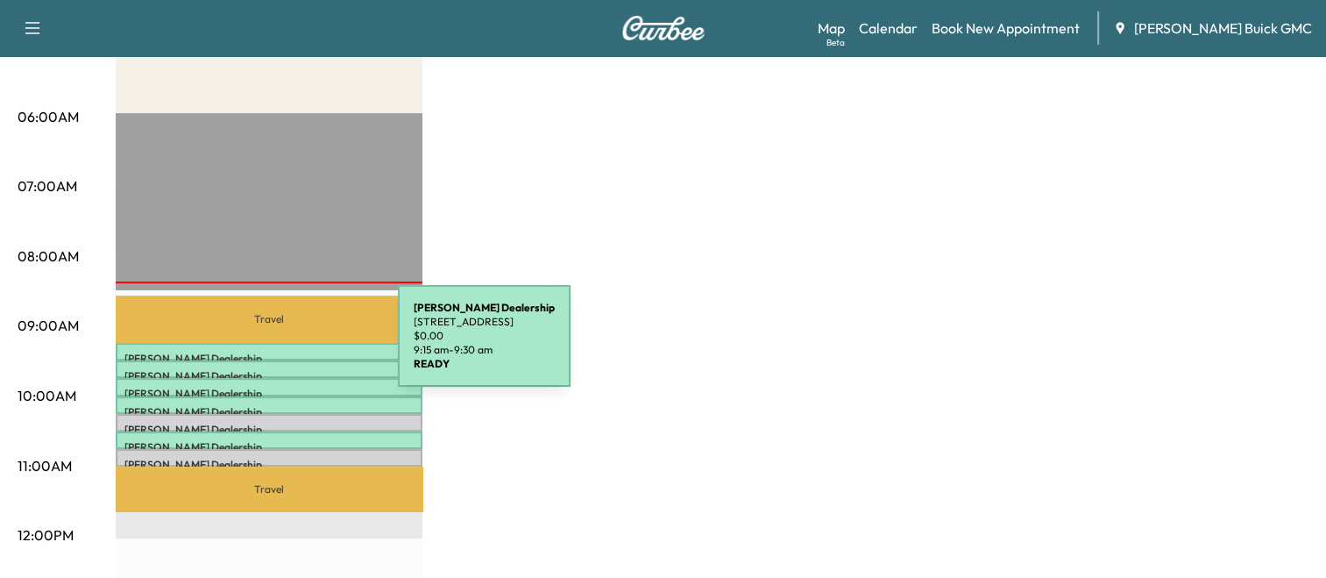
click at [266, 346] on div "Kia Dulles Dealership [STREET_ADDRESS] $ 0.00 9:15 am - 9:30 am" at bounding box center [269, 352] width 307 height 18
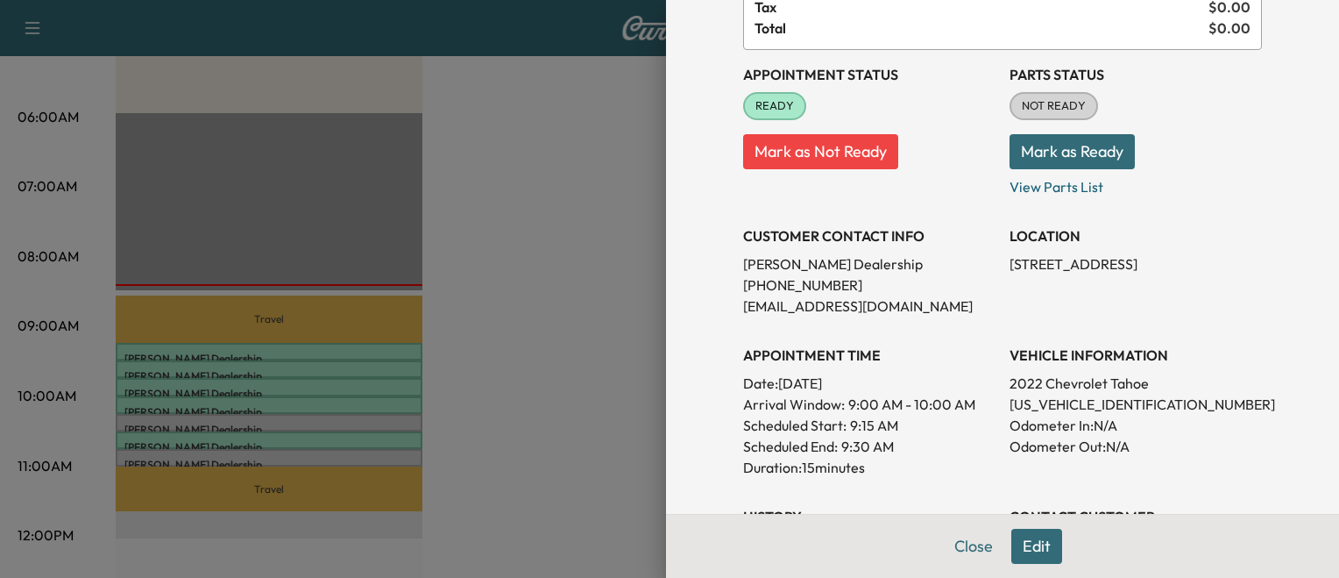
scroll to position [161, 0]
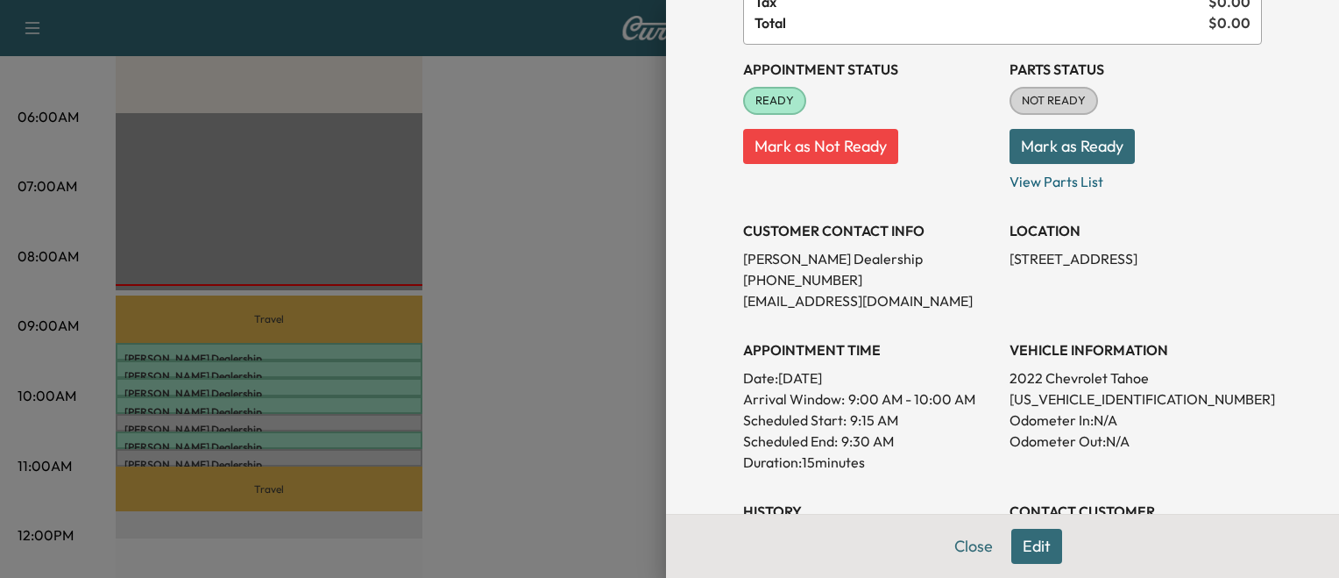
click at [1096, 406] on p "[US_VEHICLE_IDENTIFICATION_NUMBER]" at bounding box center [1136, 398] width 252 height 21
copy p "[US_VEHICLE_IDENTIFICATION_NUMBER]"
click at [389, 367] on div at bounding box center [669, 289] width 1339 height 578
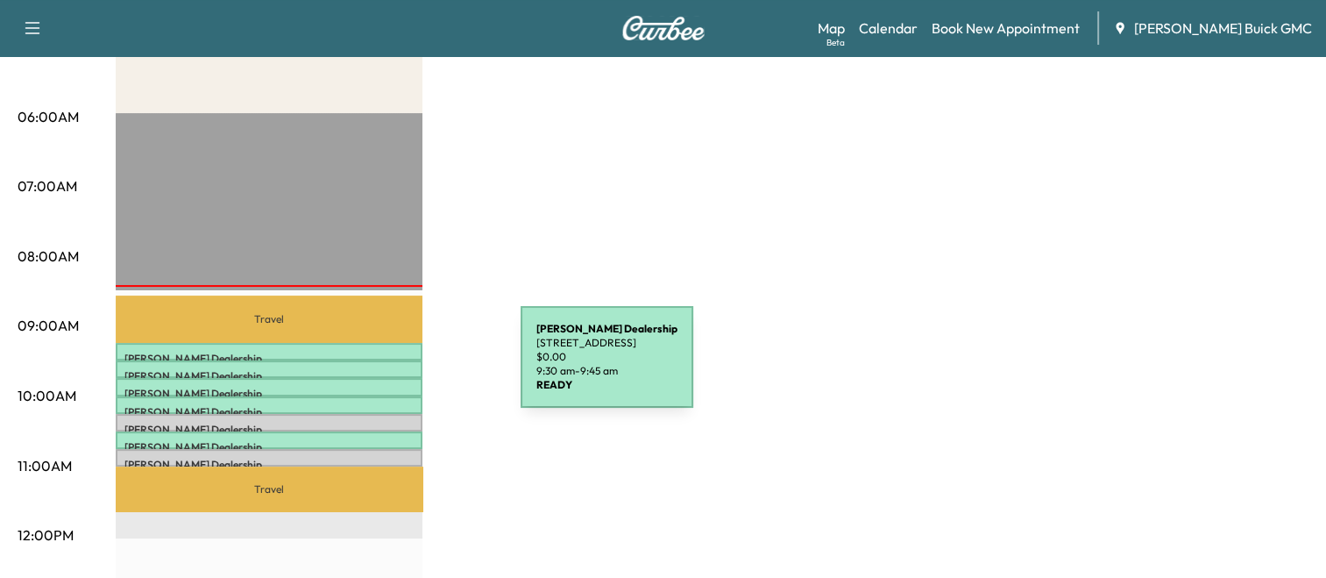
click at [389, 369] on p "Kia Dulles Dealership" at bounding box center [268, 376] width 289 height 14
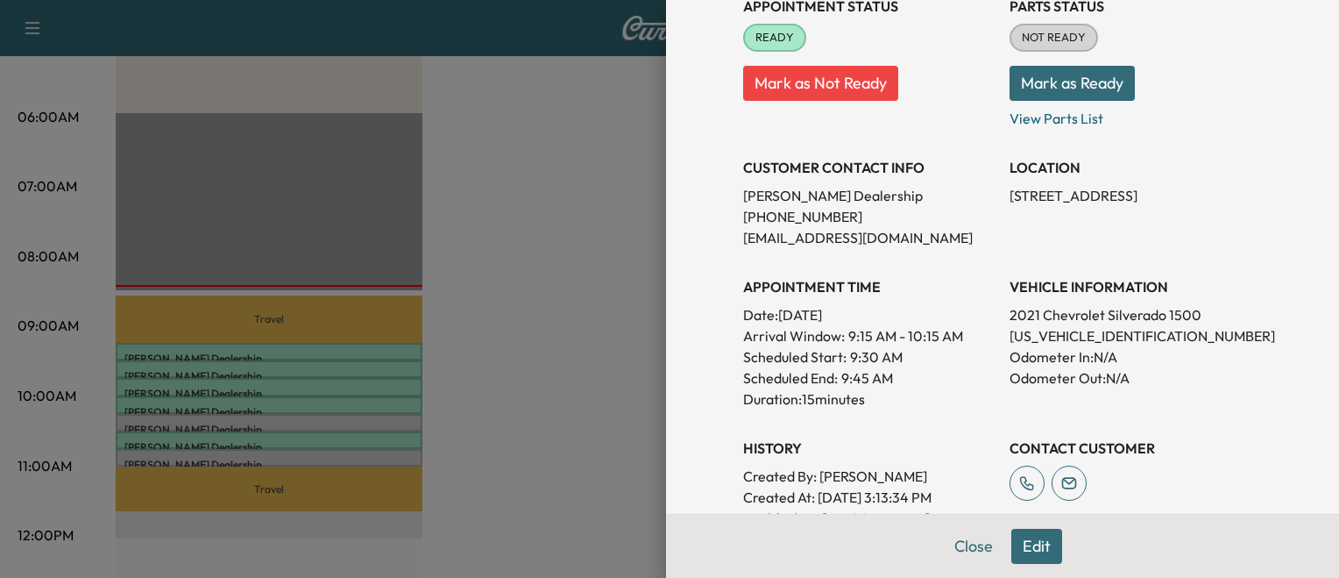
scroll to position [224, 0]
click at [1056, 335] on p "[US_VEHICLE_IDENTIFICATION_NUMBER]" at bounding box center [1136, 335] width 252 height 21
copy p "[US_VEHICLE_IDENTIFICATION_NUMBER]"
click at [478, 325] on div at bounding box center [669, 289] width 1339 height 578
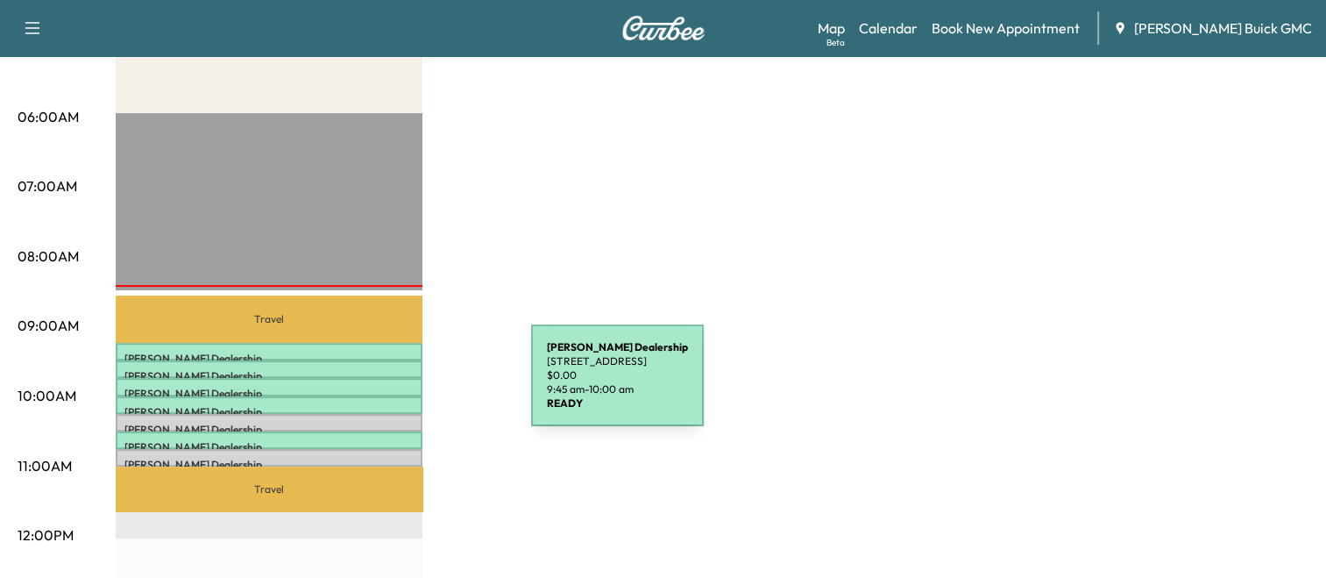
click at [400, 387] on p "Kia Dulles Dealership" at bounding box center [268, 394] width 289 height 14
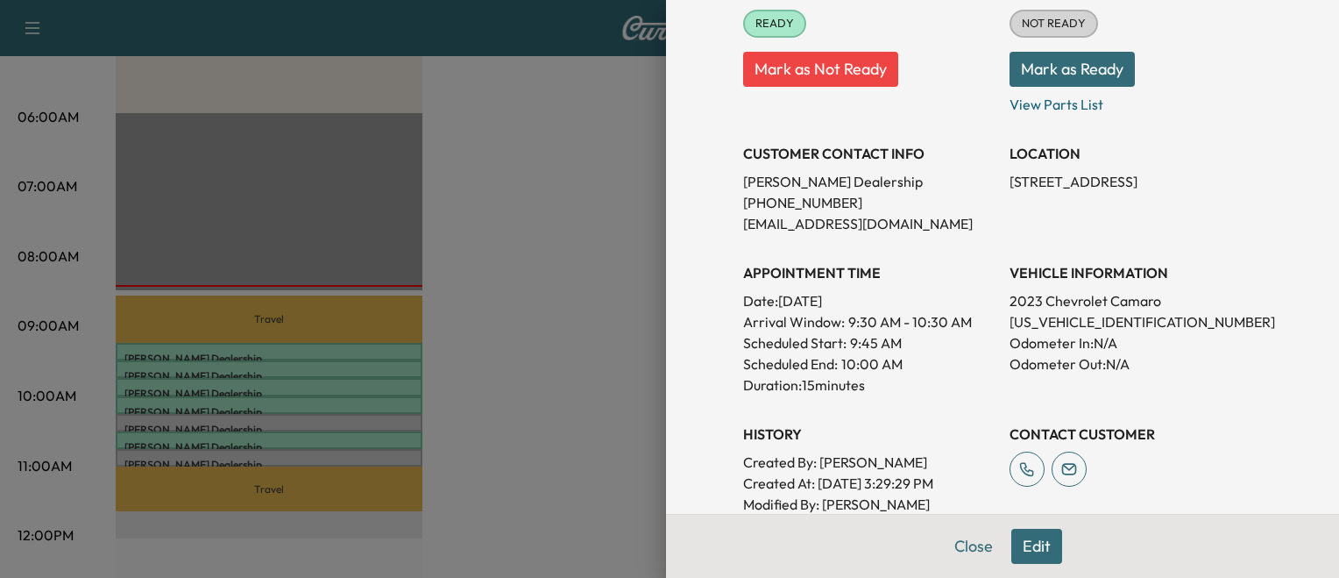
scroll to position [240, 0]
click at [1052, 325] on p "[US_VEHICLE_IDENTIFICATION_NUMBER]" at bounding box center [1136, 319] width 252 height 21
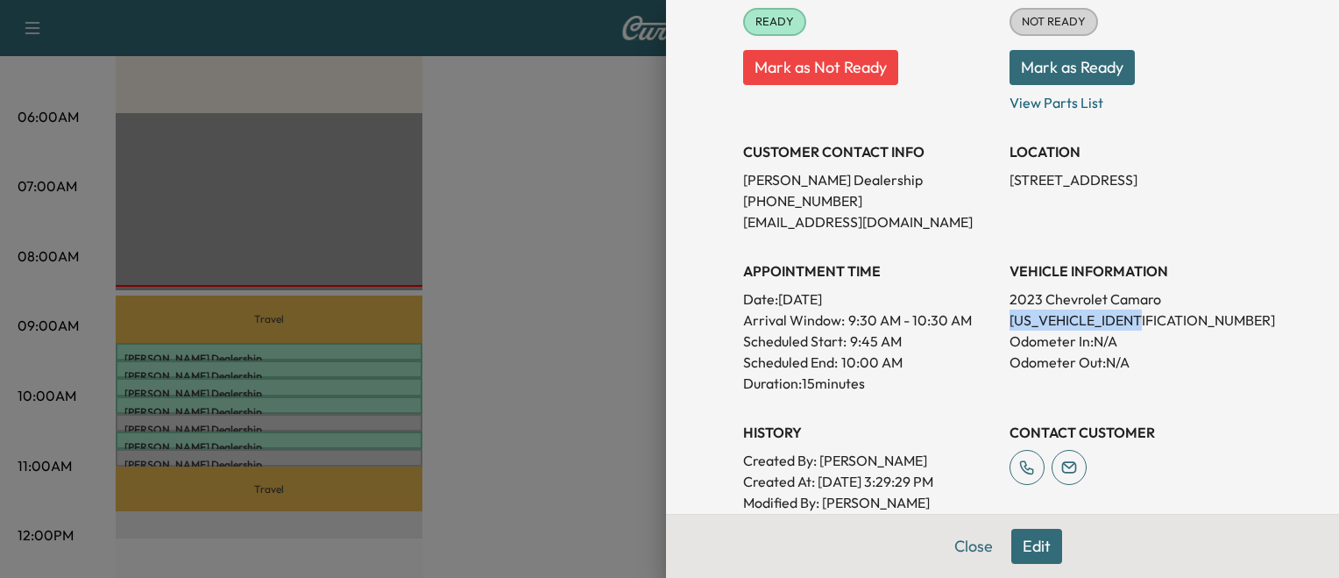
click at [1052, 325] on p "[US_VEHICLE_IDENTIFICATION_NUMBER]" at bounding box center [1136, 319] width 252 height 21
copy p "[US_VEHICLE_IDENTIFICATION_NUMBER]"
click at [488, 386] on div at bounding box center [669, 289] width 1339 height 578
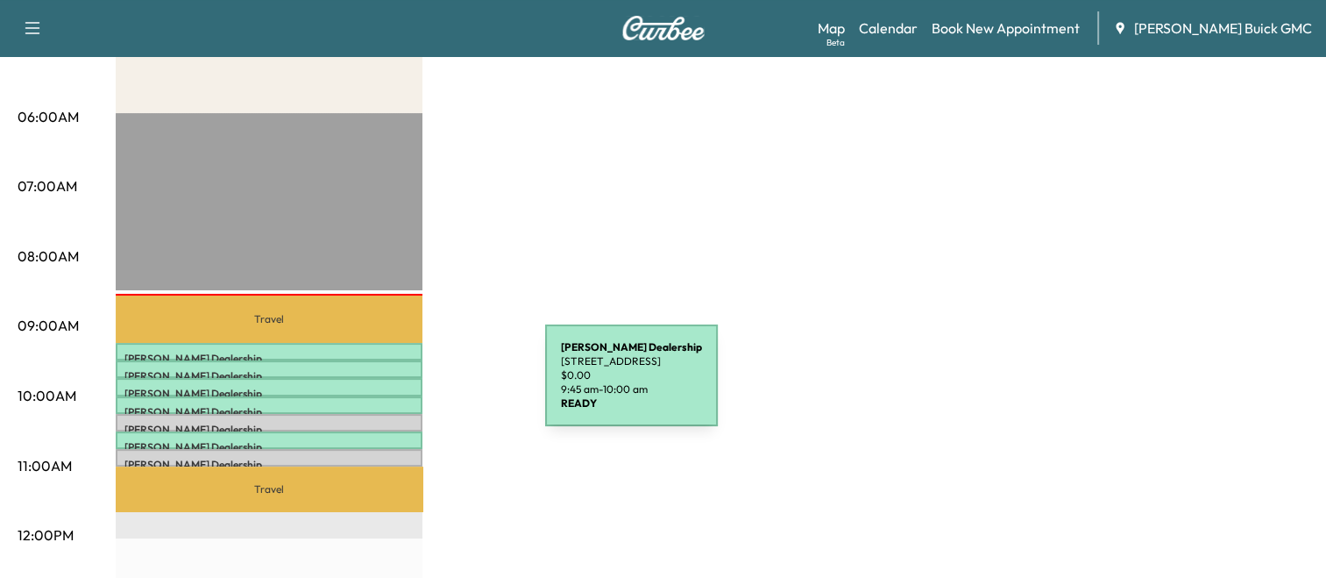
click at [414, 386] on div "Kia Dulles Dealership [STREET_ADDRESS] $ 0.00 9:45 am - 10:00 am" at bounding box center [269, 387] width 307 height 18
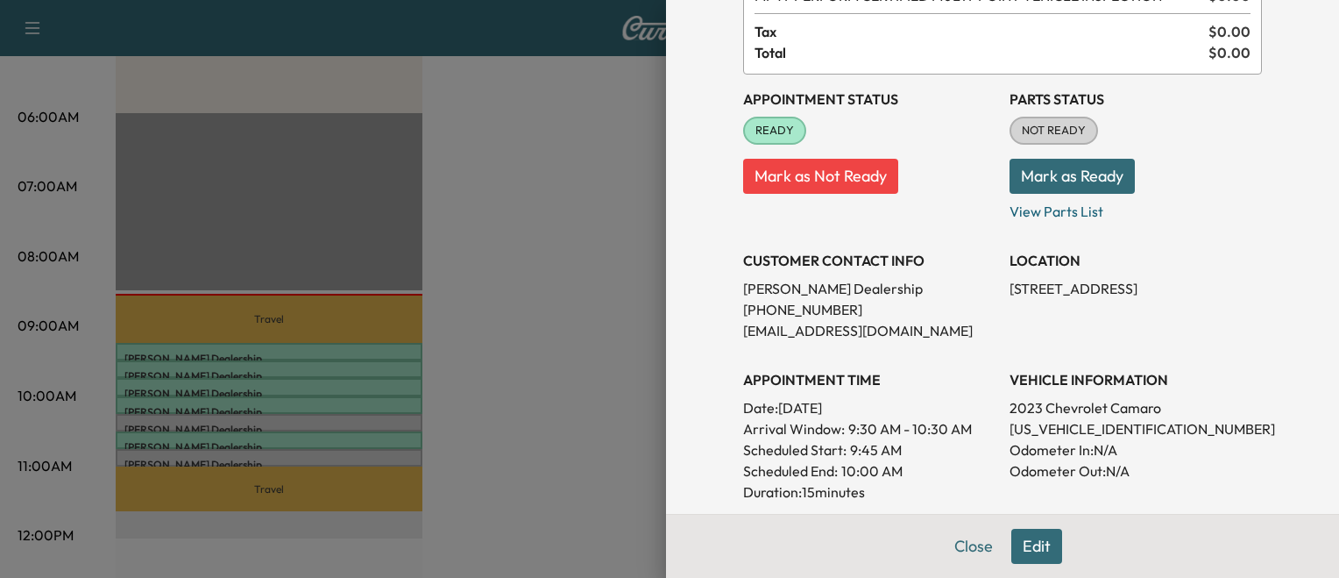
scroll to position [144, 0]
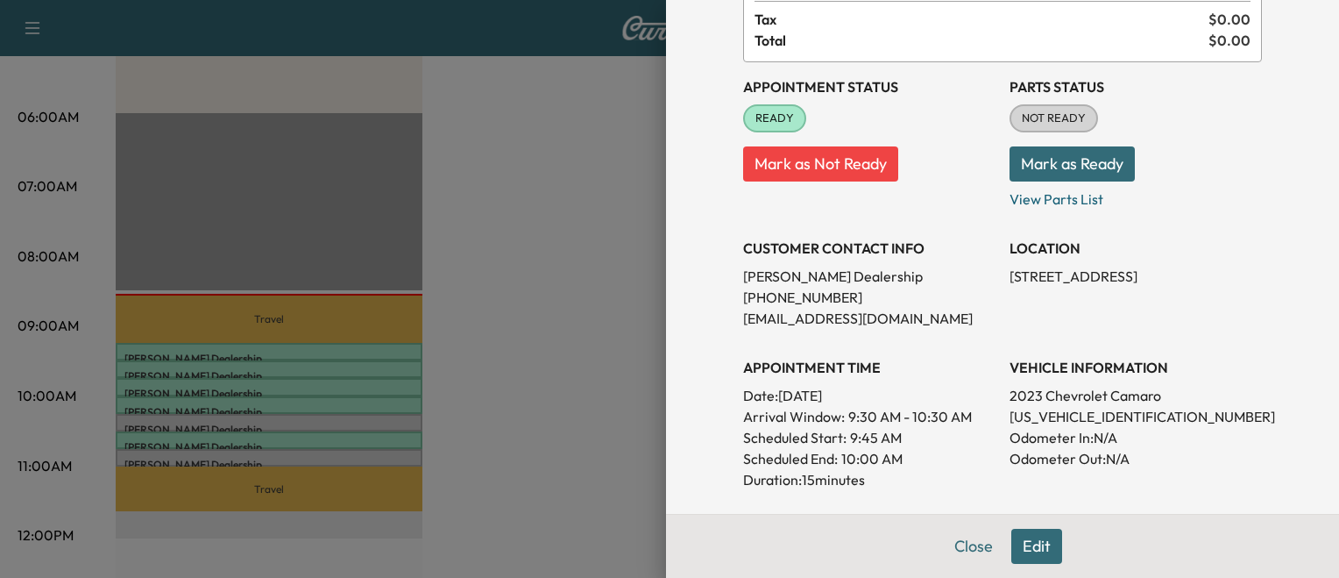
drag, startPoint x: 551, startPoint y: 415, endPoint x: 403, endPoint y: 359, distance: 158.1
click at [403, 359] on div at bounding box center [669, 289] width 1339 height 578
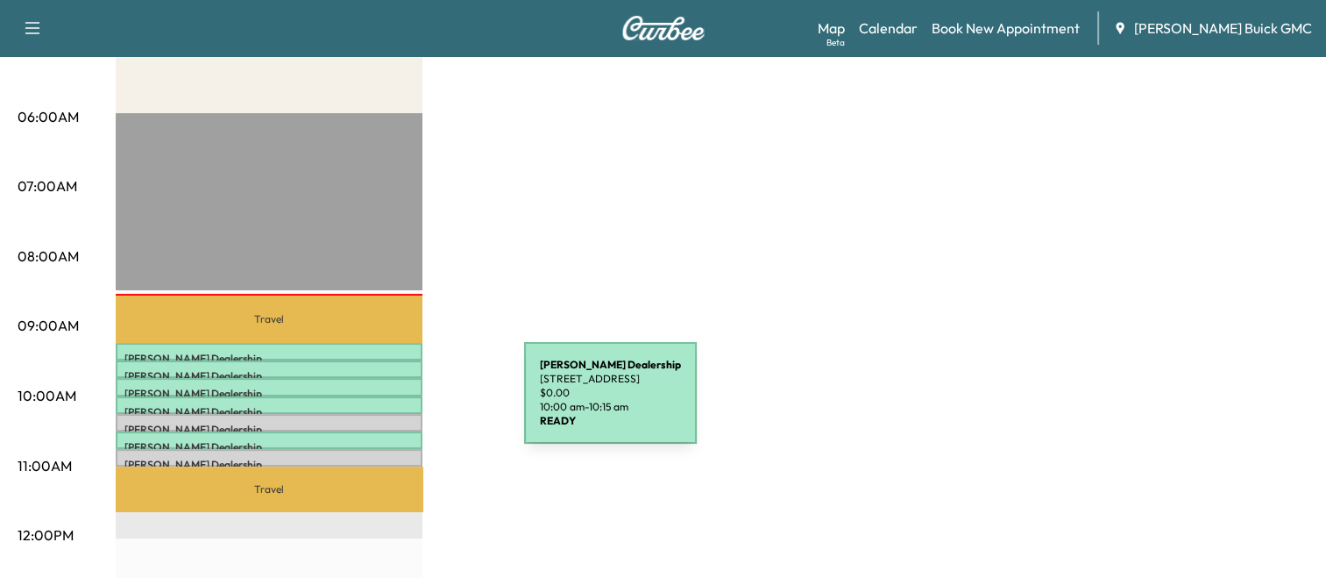
click at [393, 405] on p "Kia Dulles Dealership" at bounding box center [268, 412] width 289 height 14
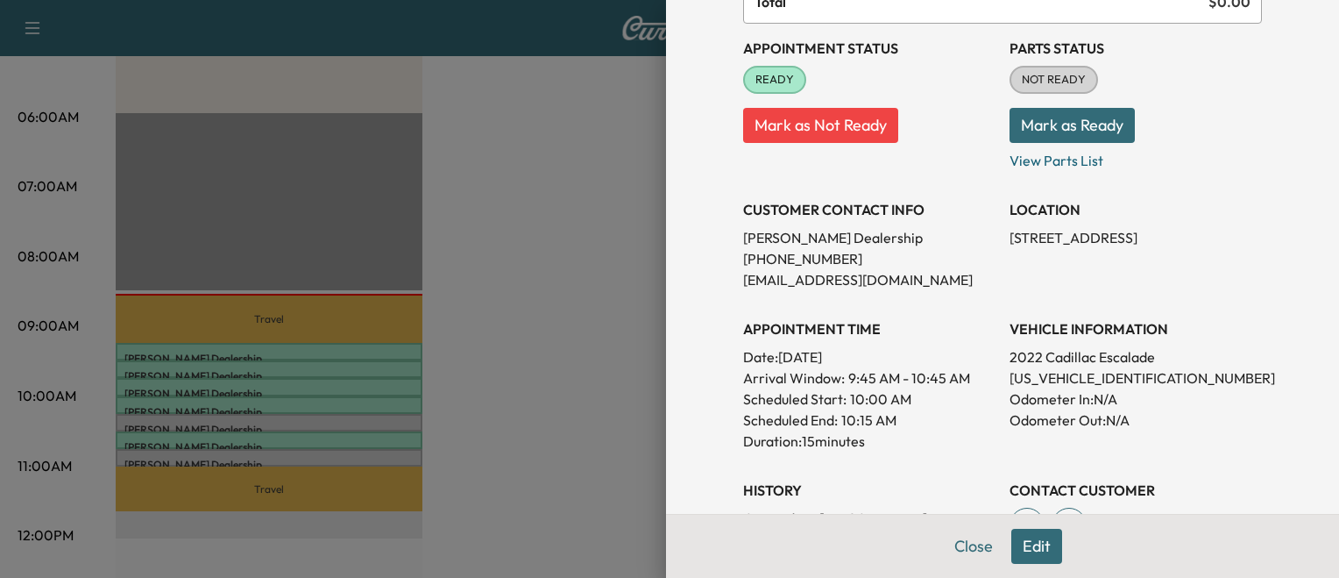
scroll to position [186, 0]
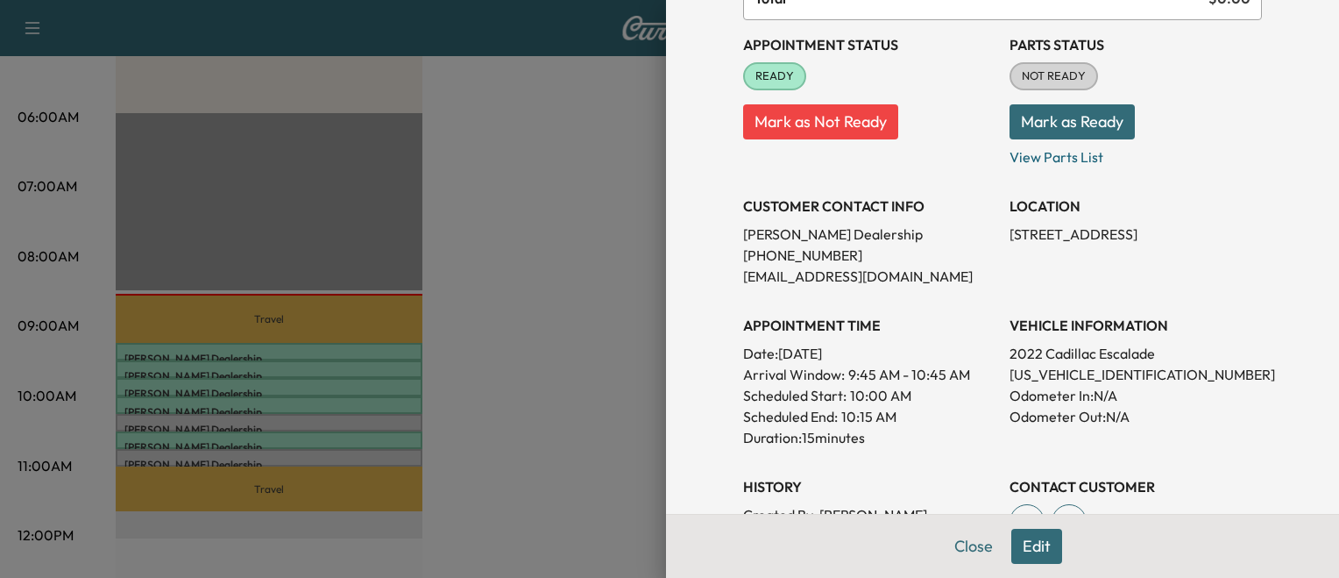
click at [1068, 379] on p "[US_VEHICLE_IDENTIFICATION_NUMBER]" at bounding box center [1136, 374] width 252 height 21
copy p "[US_VEHICLE_IDENTIFICATION_NUMBER]"
click at [499, 286] on div at bounding box center [669, 289] width 1339 height 578
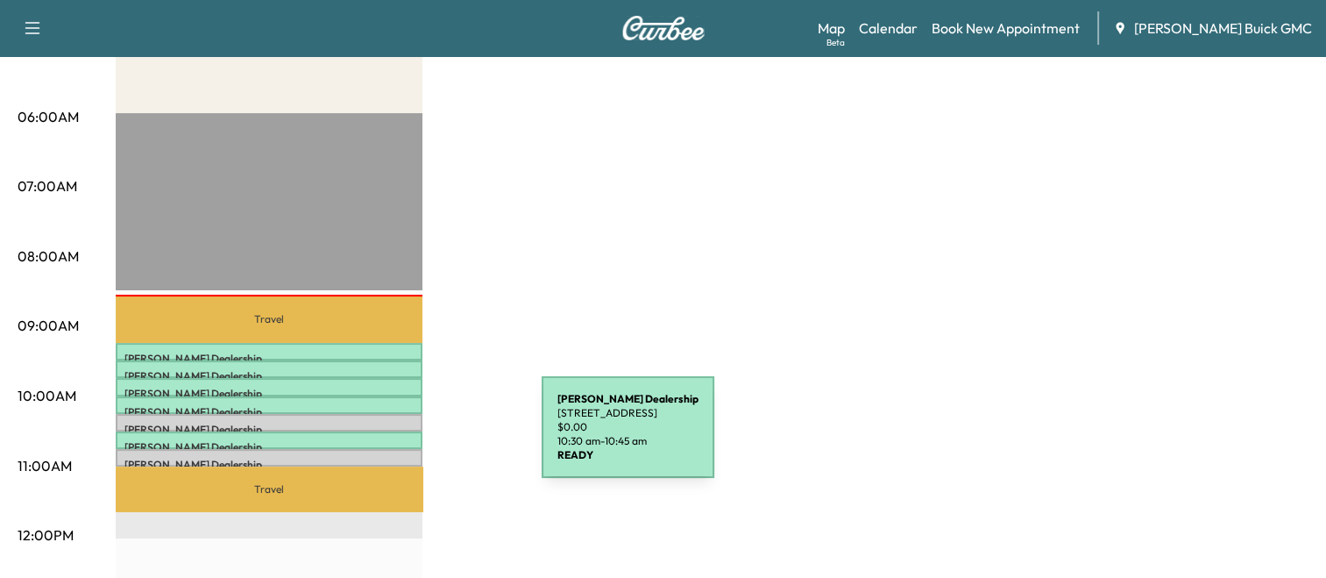
click at [410, 440] on p "Kia Dulles Dealership" at bounding box center [268, 447] width 289 height 14
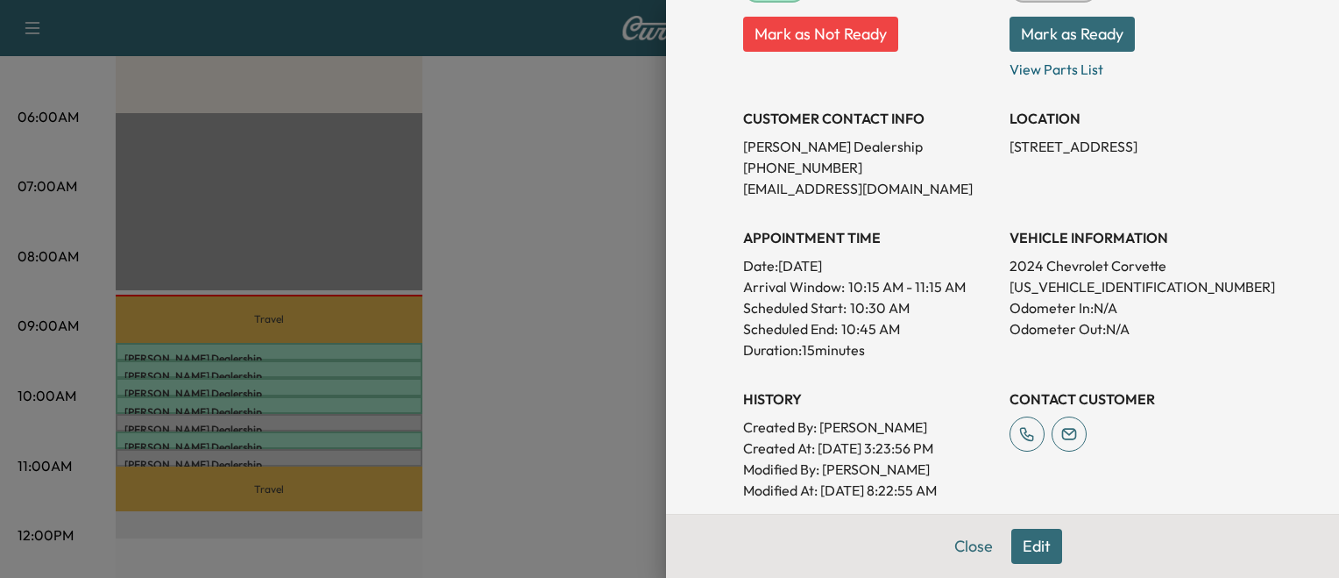
scroll to position [280, 0]
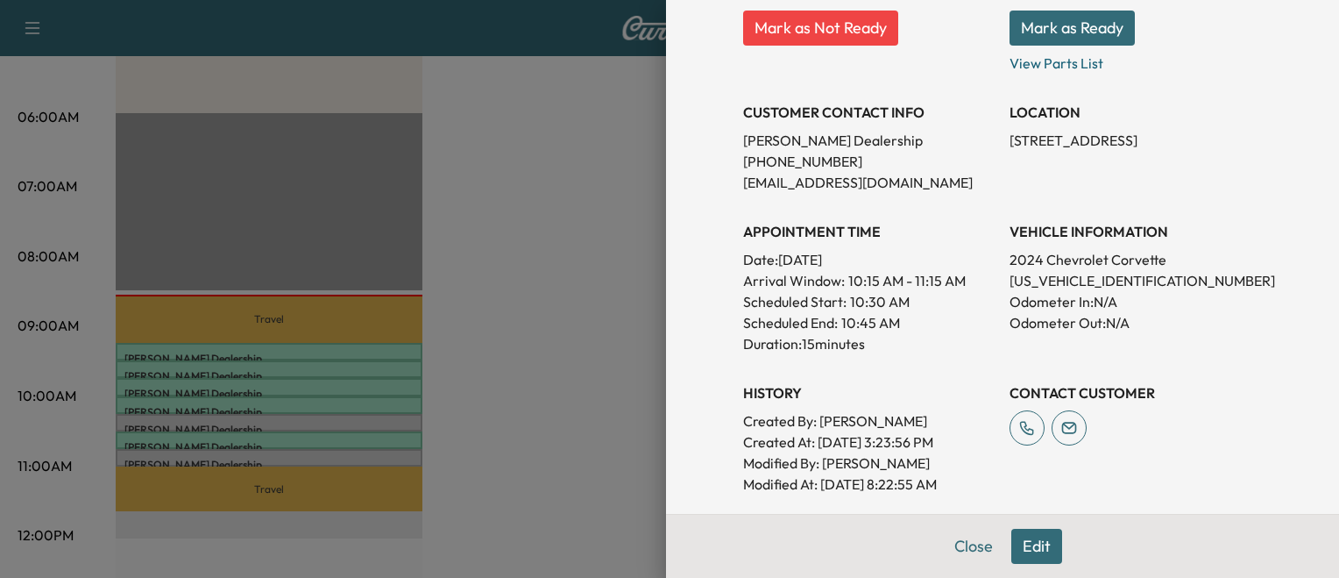
click at [1027, 273] on p "[US_VEHICLE_IDENTIFICATION_NUMBER]" at bounding box center [1136, 280] width 252 height 21
copy p "[US_VEHICLE_IDENTIFICATION_NUMBER]"
click at [480, 416] on div at bounding box center [669, 289] width 1339 height 578
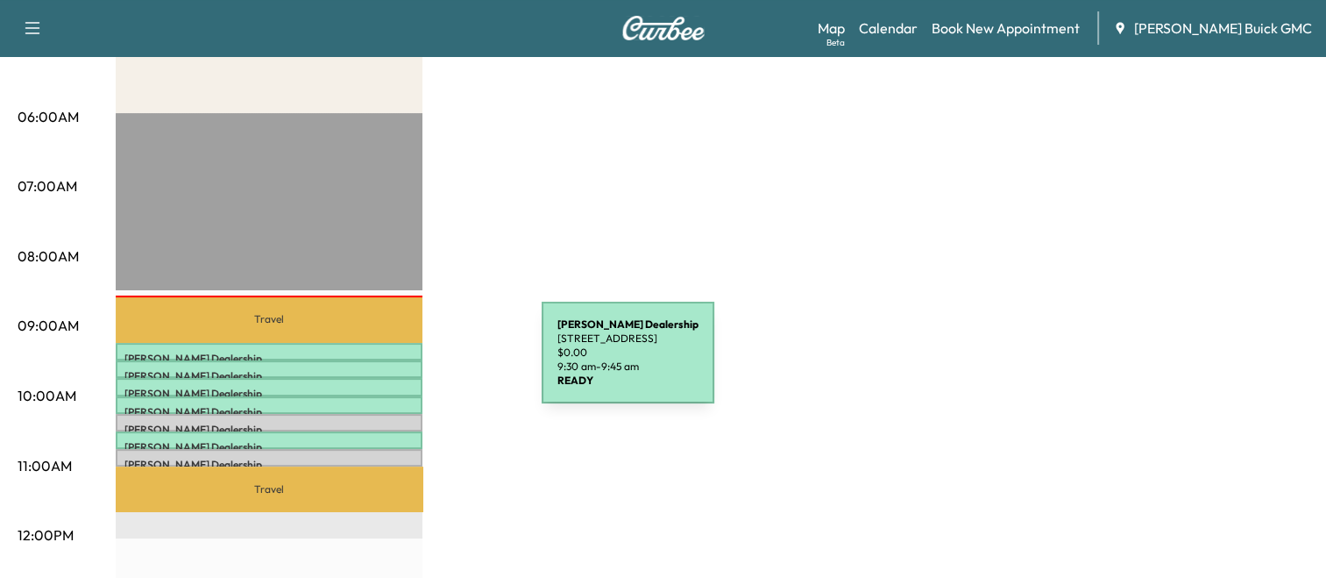
click at [410, 363] on div "Kia Dulles Dealership [STREET_ADDRESS] $ 0.00 9:30 am - 9:45 am" at bounding box center [269, 369] width 307 height 18
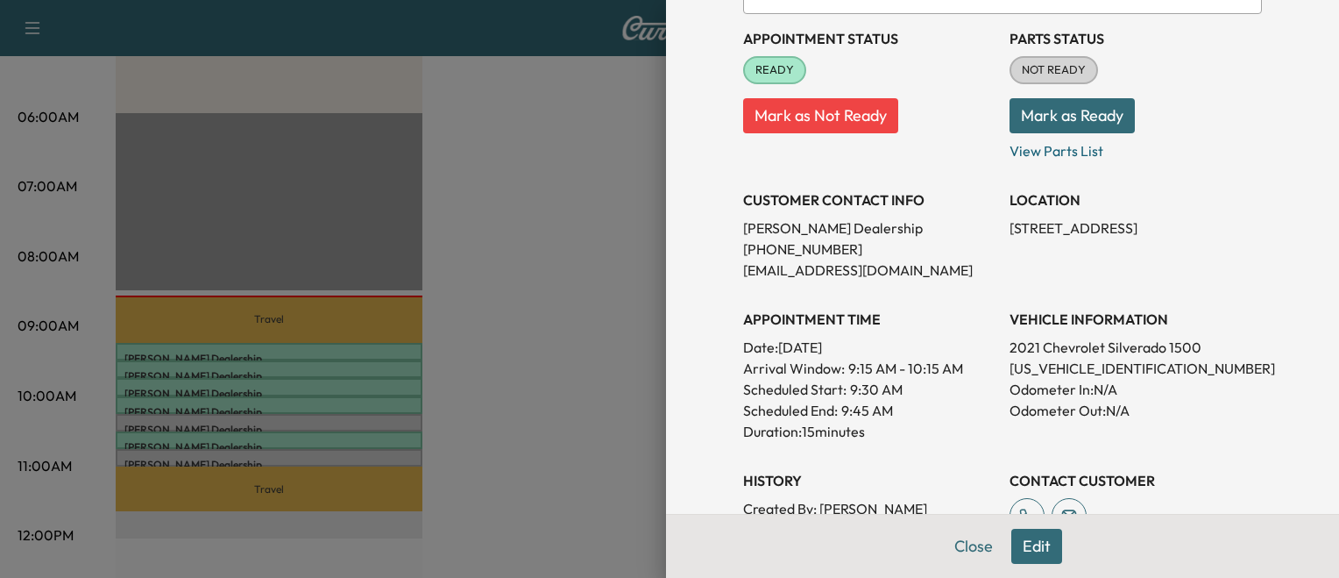
scroll to position [195, 0]
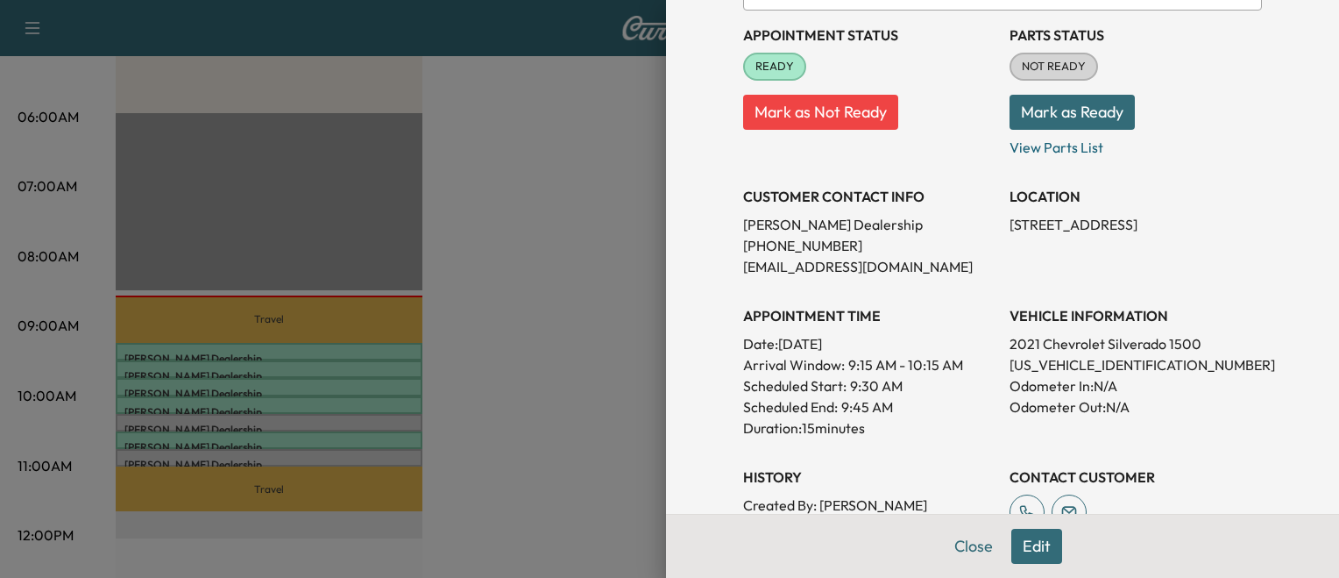
click at [361, 431] on div at bounding box center [669, 289] width 1339 height 578
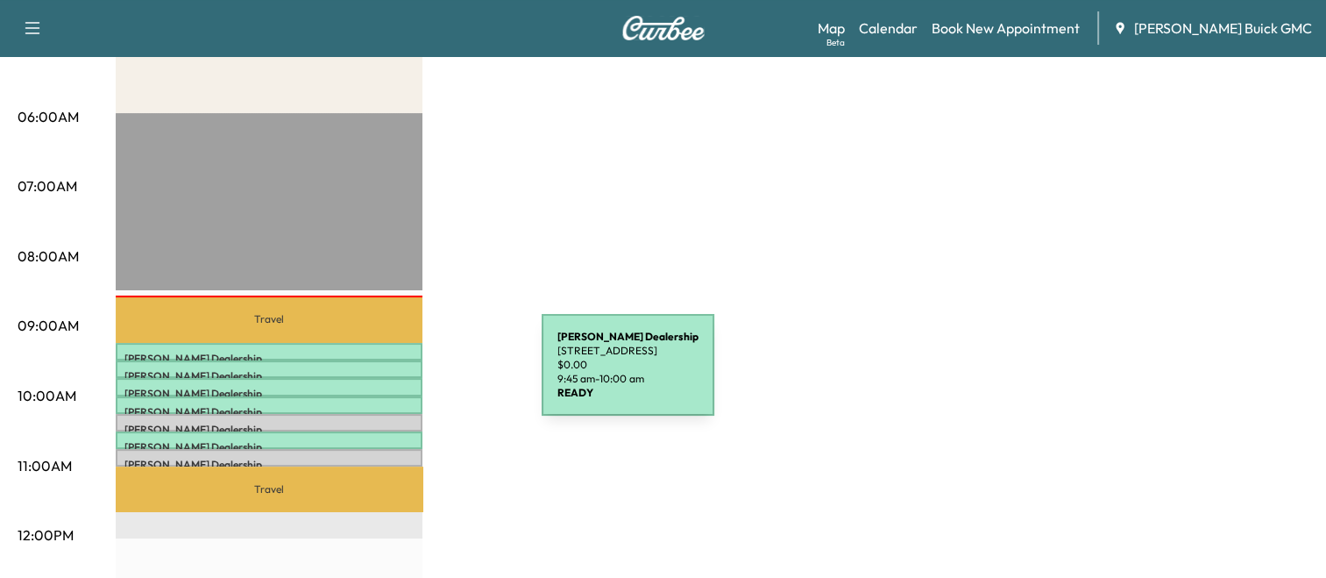
click at [410, 378] on div "Kia Dulles Dealership [STREET_ADDRESS] $ 0.00 9:45 am - 10:00 am" at bounding box center [269, 387] width 307 height 18
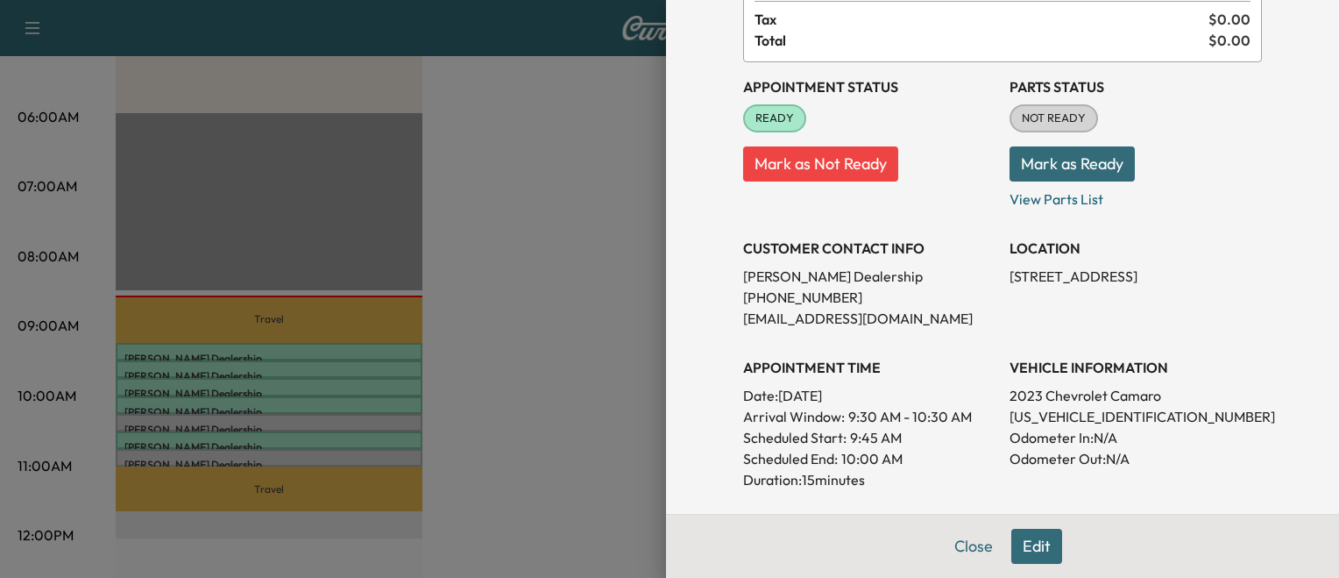
scroll to position [144, 0]
click at [792, 162] on button "Mark as Not Ready" at bounding box center [820, 163] width 155 height 35
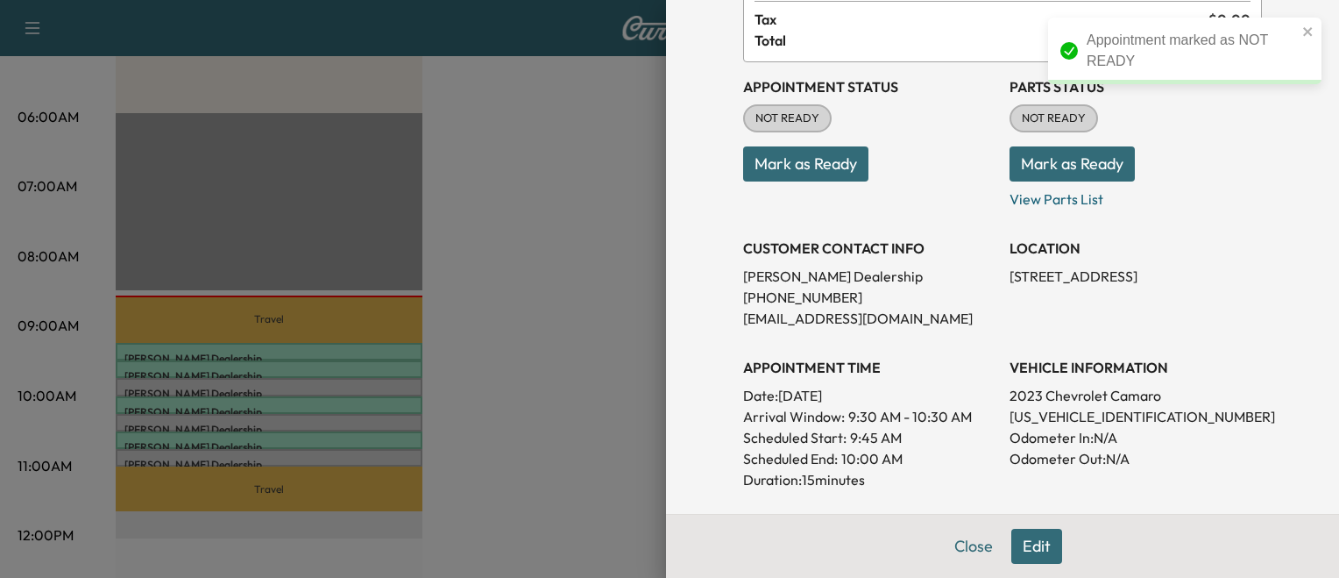
click at [548, 273] on div at bounding box center [669, 289] width 1339 height 578
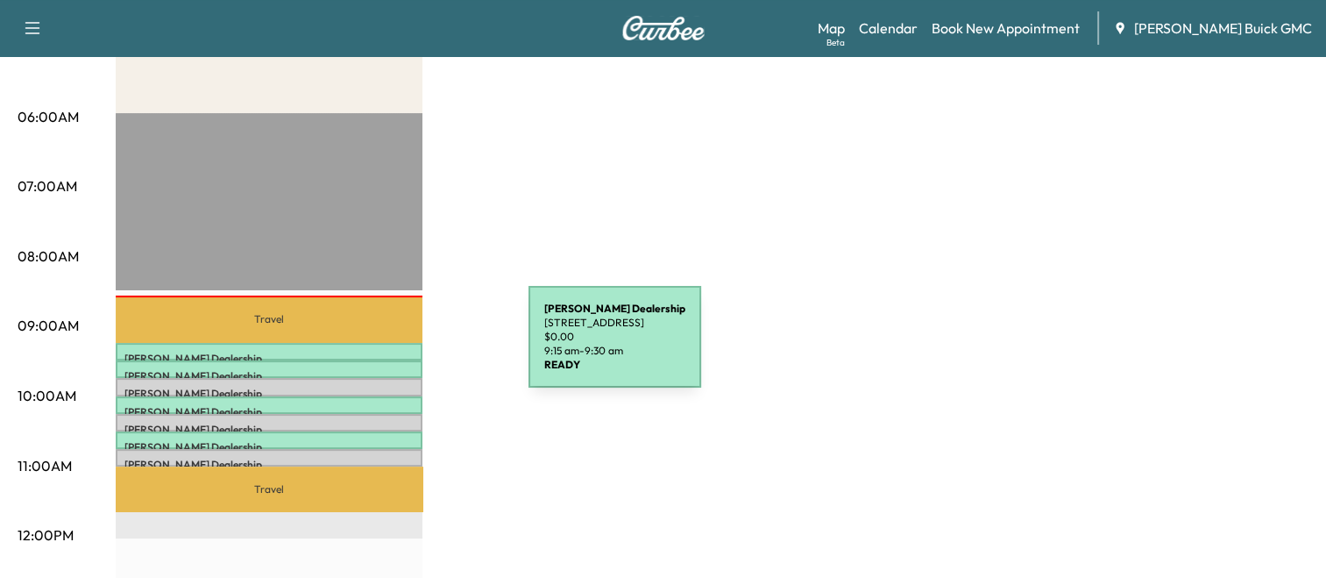
click at [397, 347] on div "Kia Dulles Dealership [STREET_ADDRESS] $ 0.00 9:15 am - 9:30 am" at bounding box center [269, 352] width 307 height 18
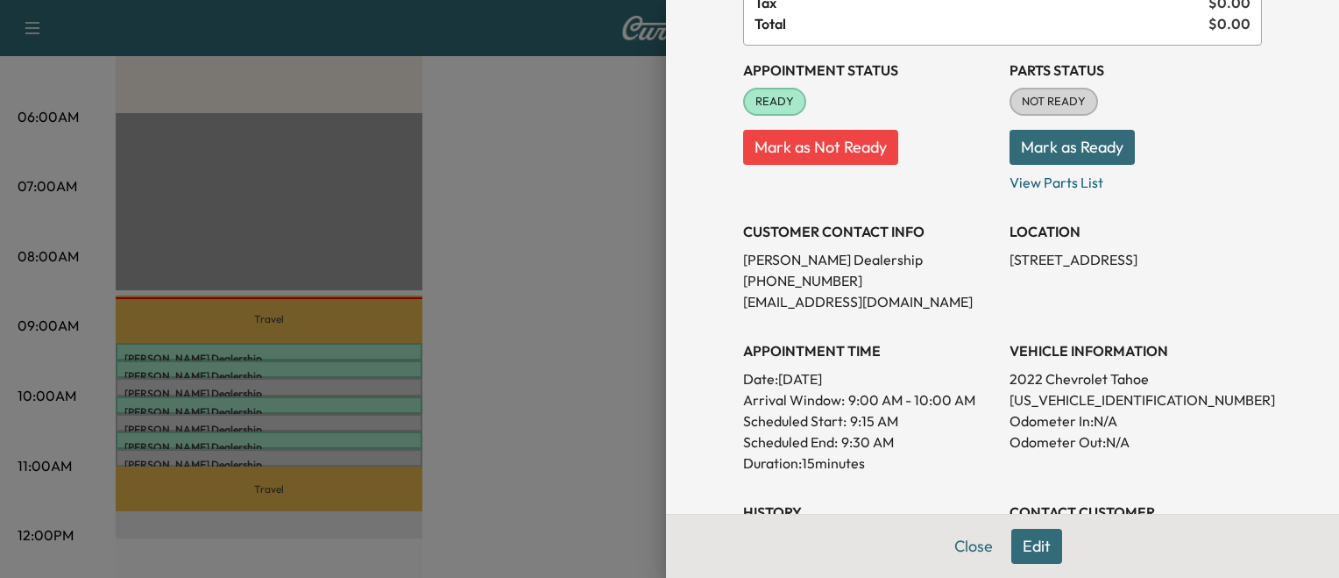
scroll to position [160, 0]
drag, startPoint x: 494, startPoint y: 361, endPoint x: 374, endPoint y: 360, distance: 120.1
click at [374, 360] on div at bounding box center [669, 289] width 1339 height 578
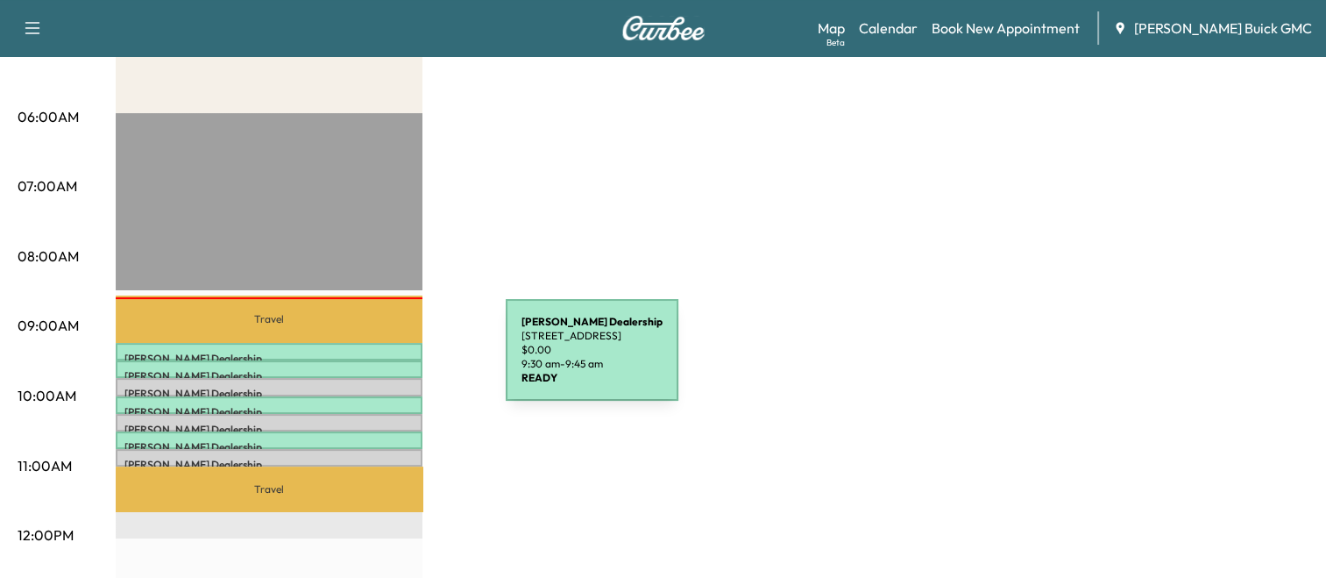
click at [374, 360] on div "Kia Dulles Dealership [STREET_ADDRESS] $ 0.00 9:30 am - 9:45 am" at bounding box center [269, 369] width 307 height 18
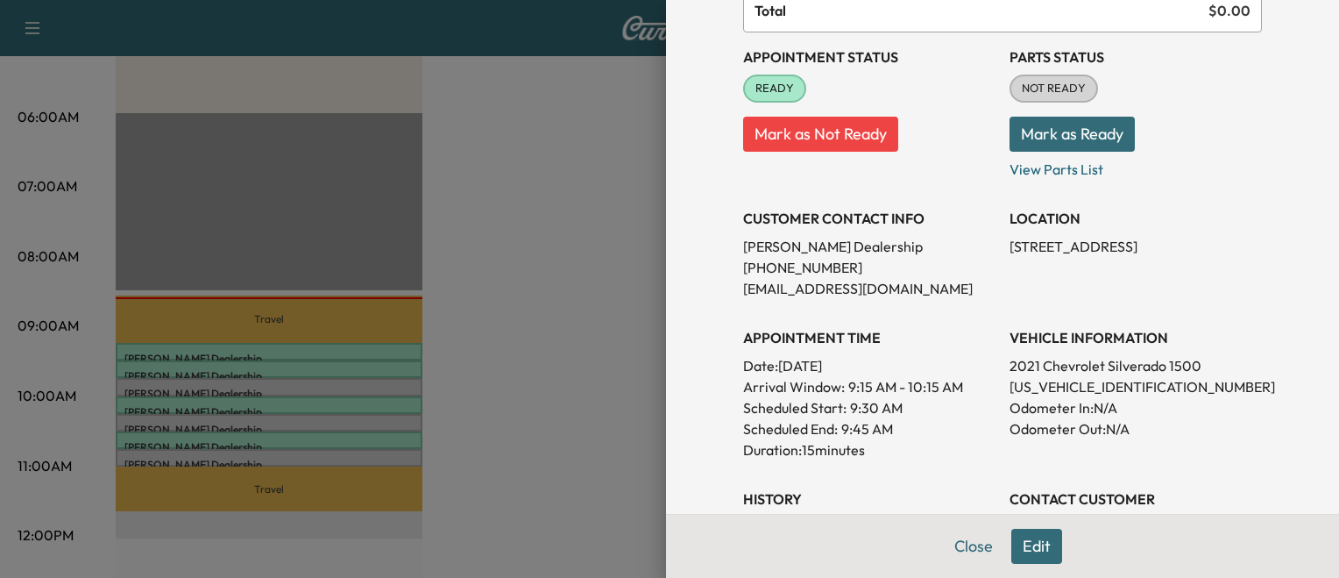
scroll to position [175, 0]
click at [608, 386] on div at bounding box center [669, 289] width 1339 height 578
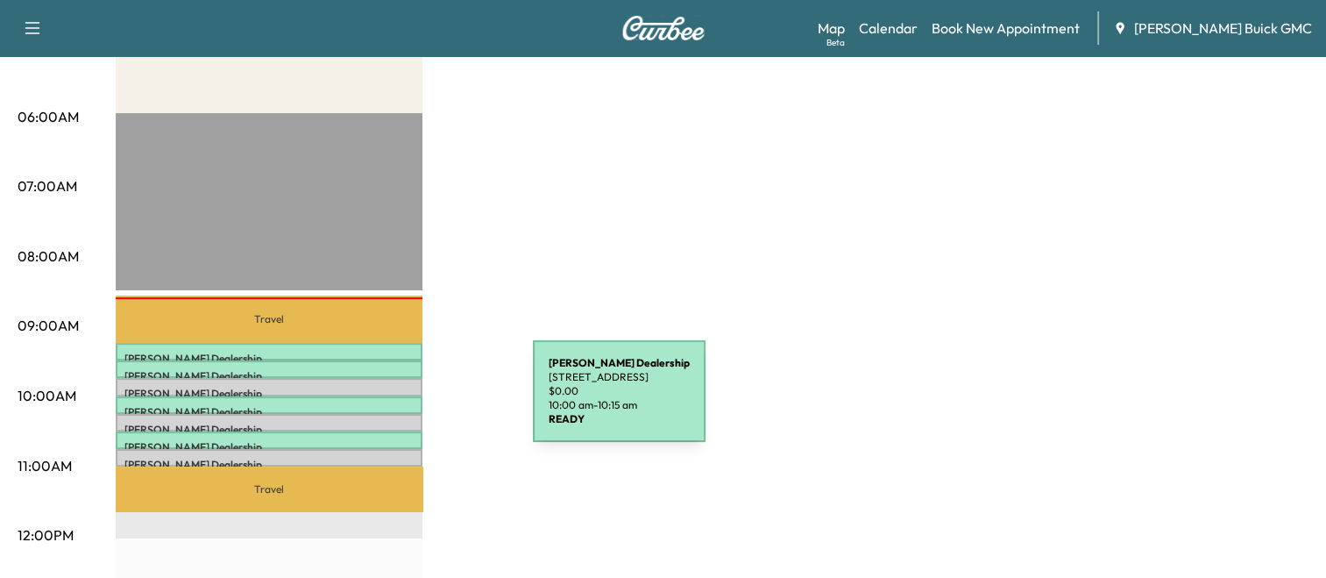
click at [401, 405] on p "Kia Dulles Dealership" at bounding box center [268, 412] width 289 height 14
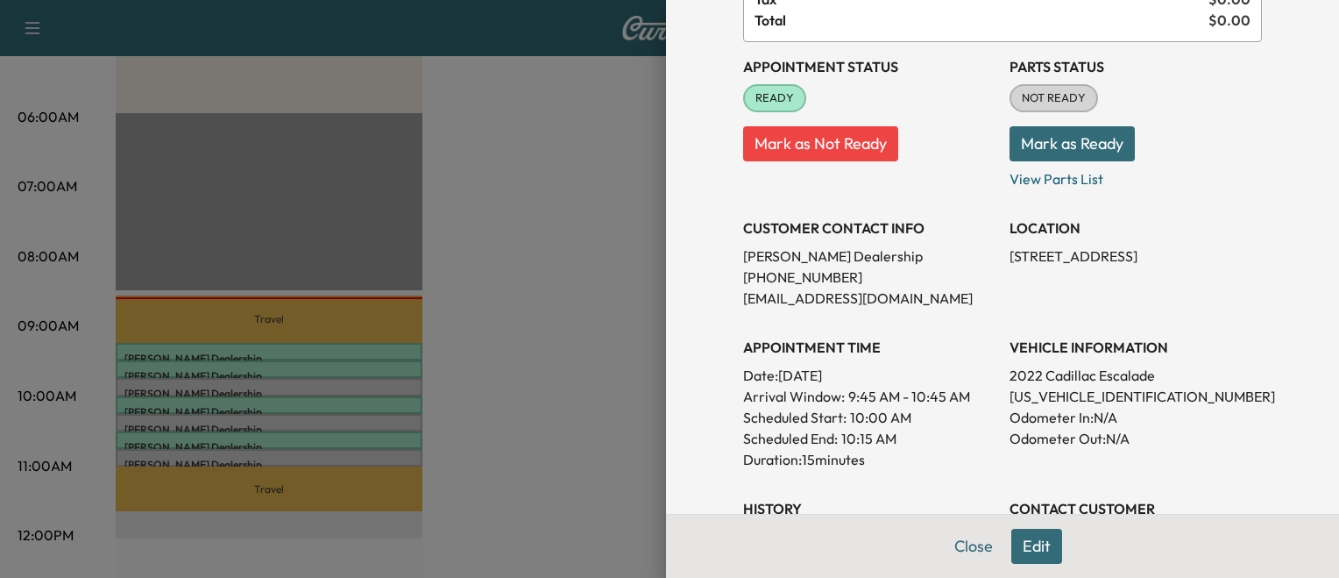
scroll to position [165, 0]
click at [501, 476] on div at bounding box center [669, 289] width 1339 height 578
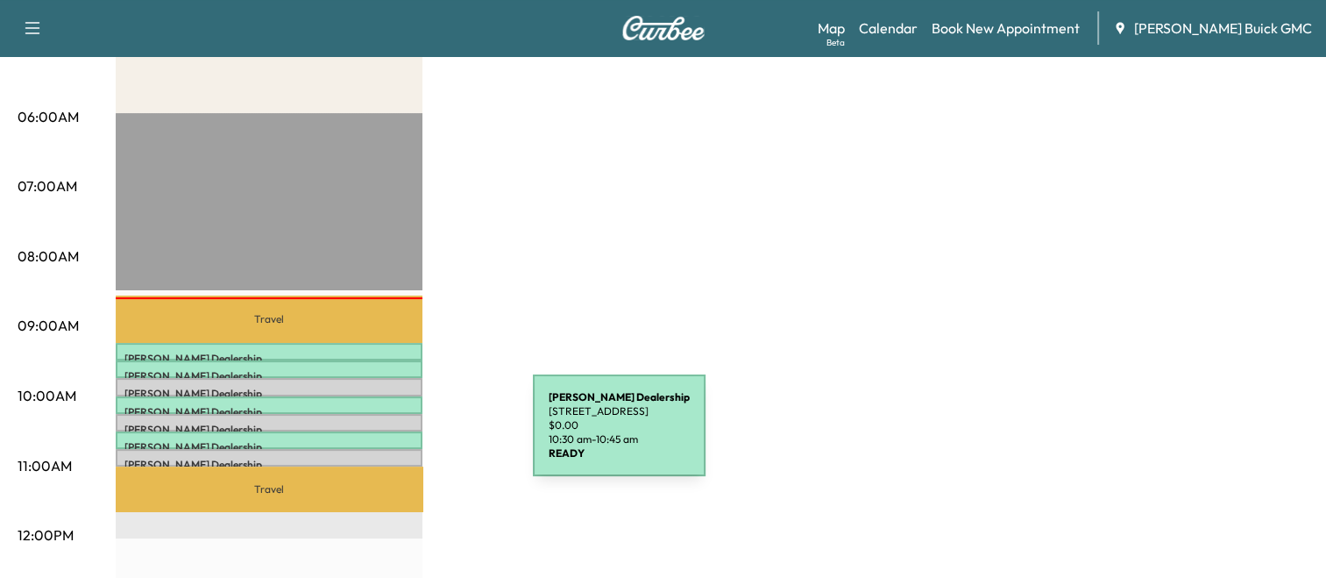
click at [401, 440] on p "Kia Dulles Dealership" at bounding box center [268, 447] width 289 height 14
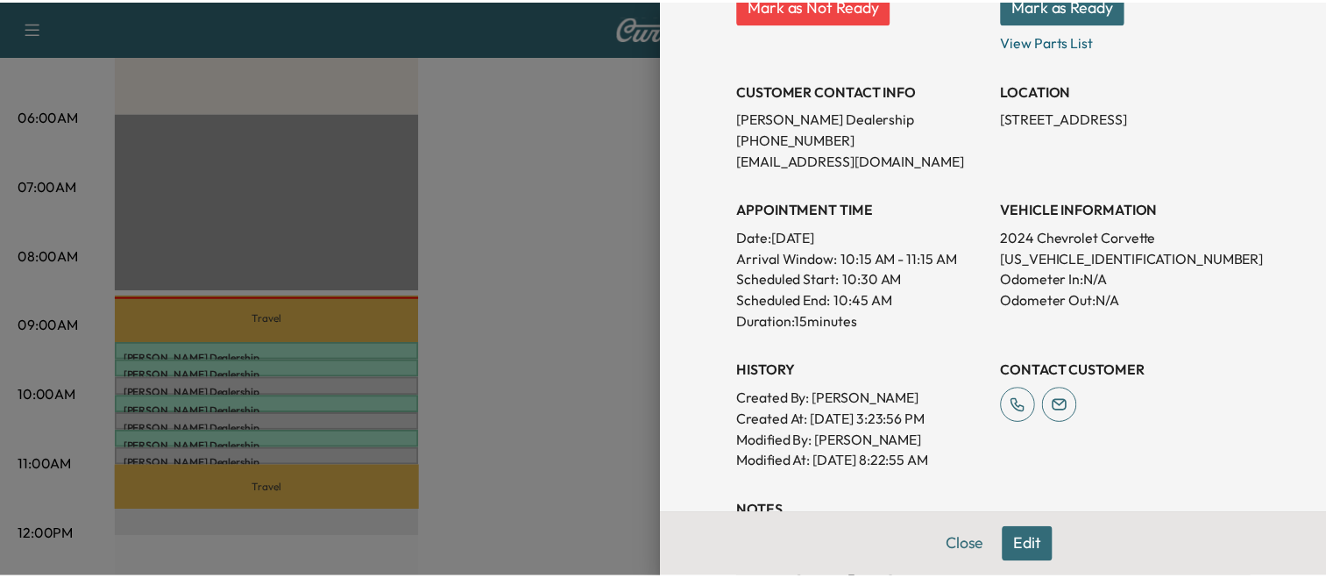
scroll to position [301, 0]
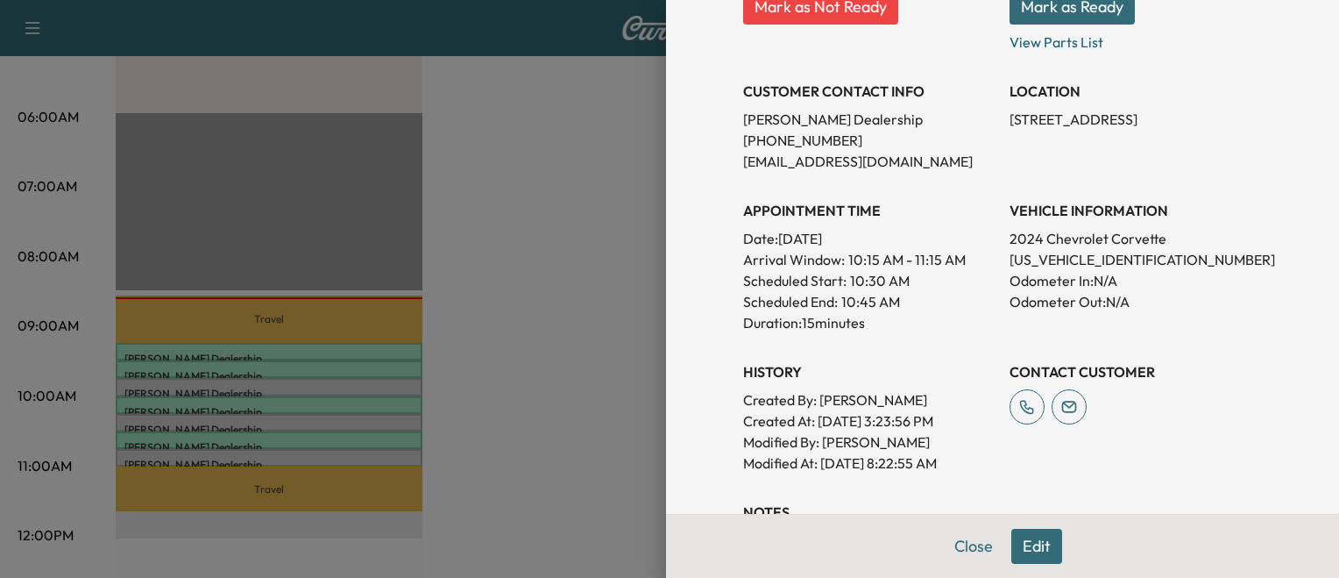
click at [470, 429] on div at bounding box center [669, 289] width 1339 height 578
